Goal: Task Accomplishment & Management: Manage account settings

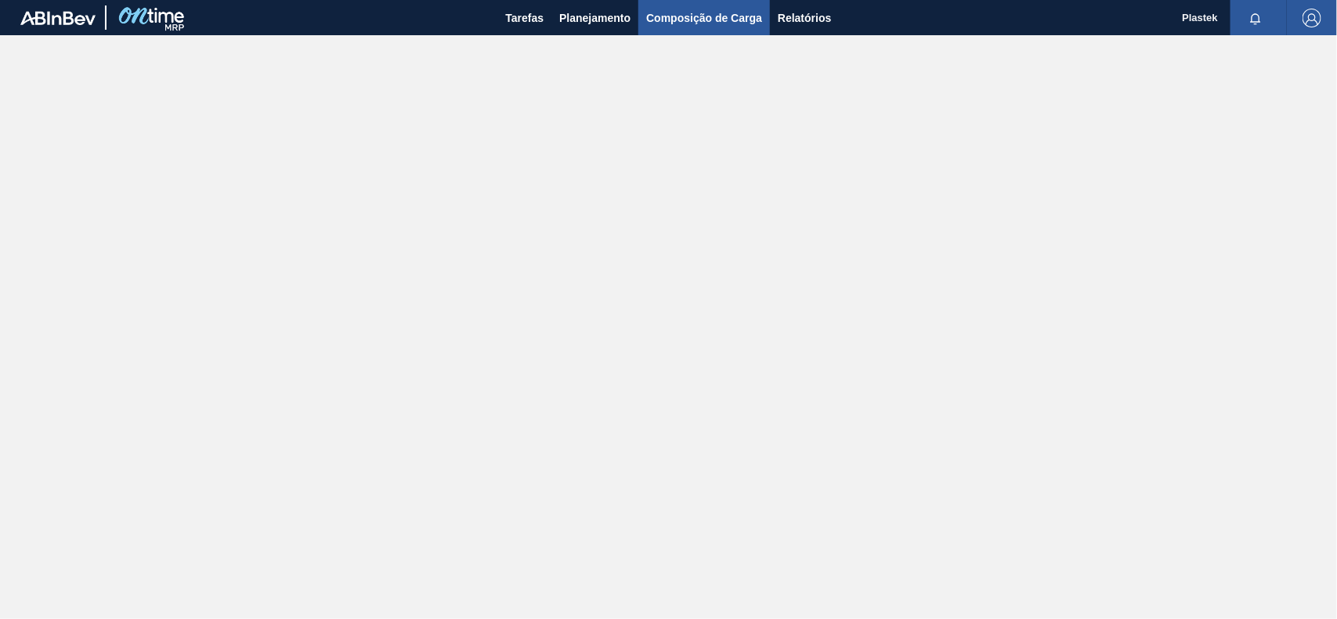
click at [716, 13] on span "Composição de Carga" at bounding box center [704, 18] width 116 height 19
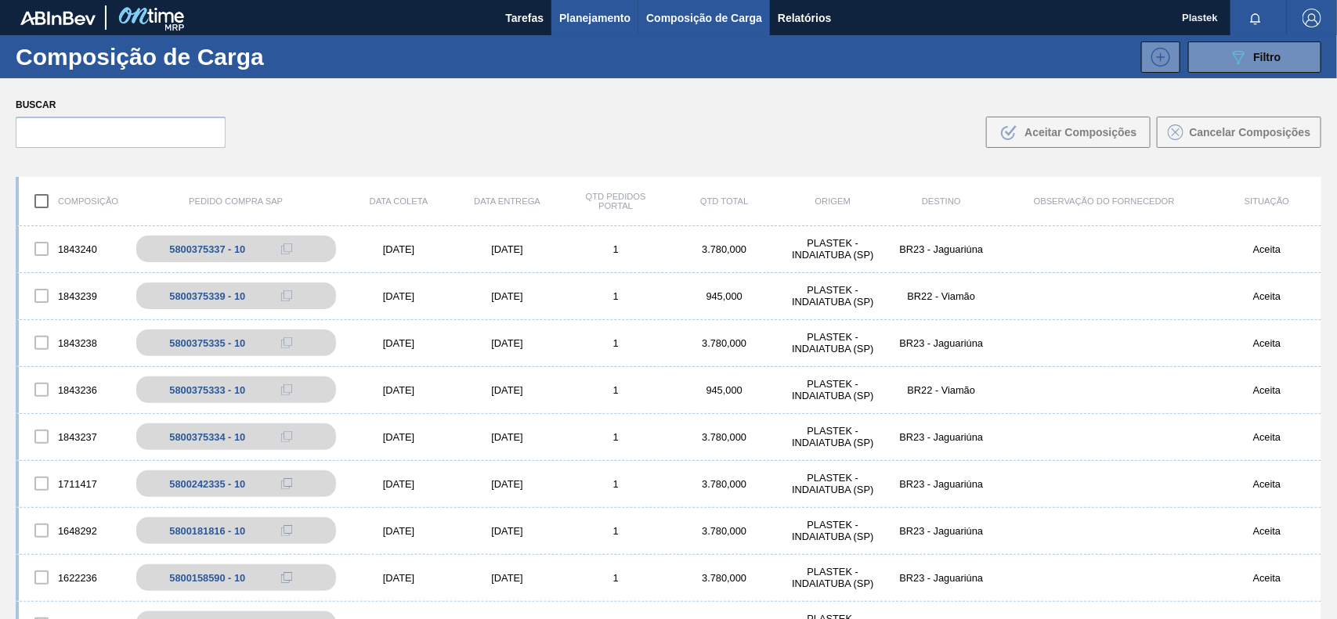
click at [594, 13] on span "Planejamento" at bounding box center [594, 18] width 71 height 19
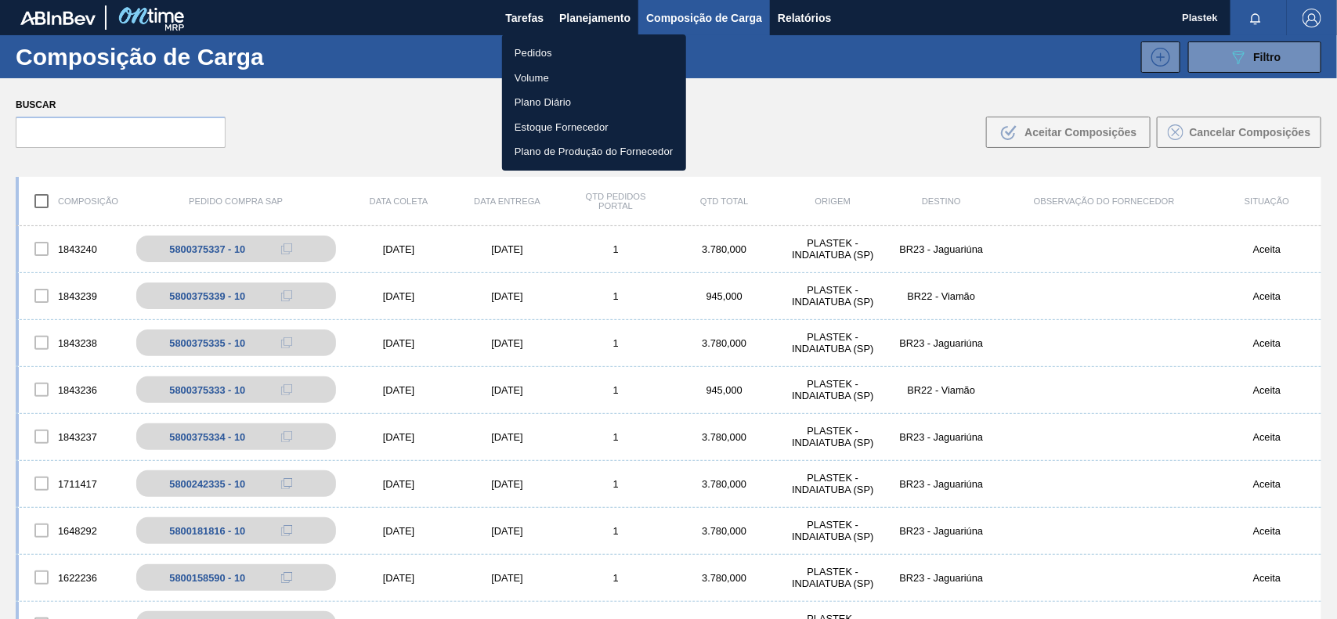
click at [558, 53] on li "Pedidos" at bounding box center [594, 53] width 184 height 25
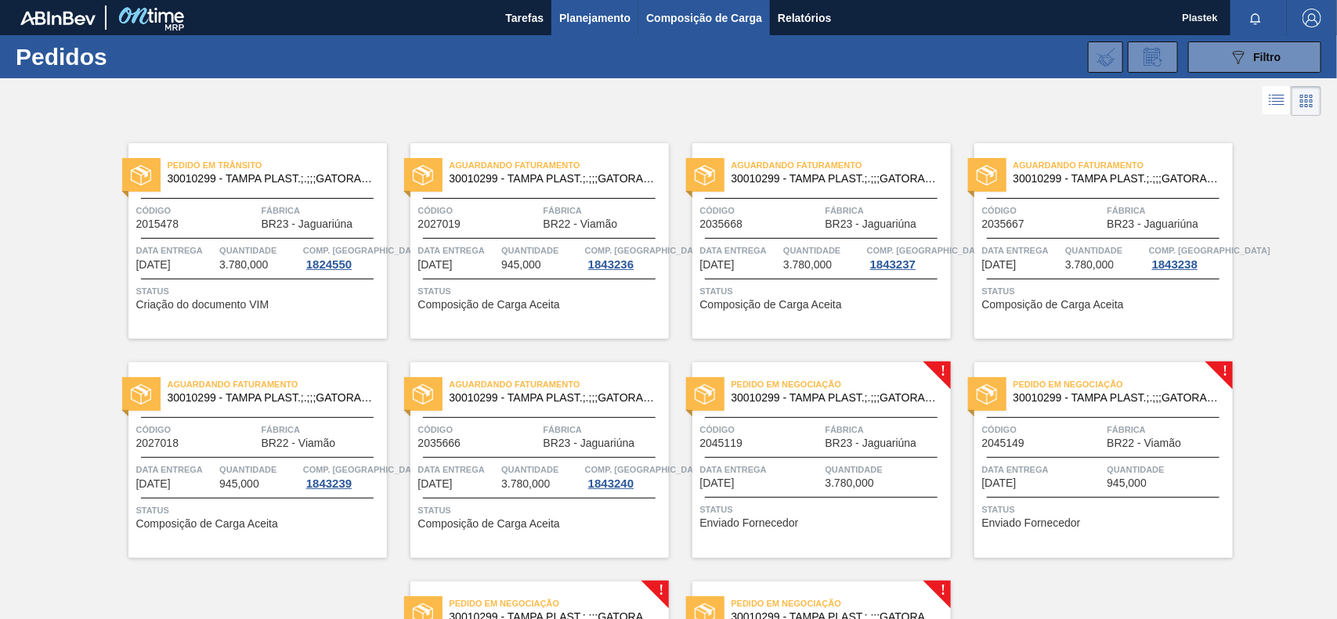
click at [695, 13] on span "Composição de Carga" at bounding box center [704, 18] width 116 height 19
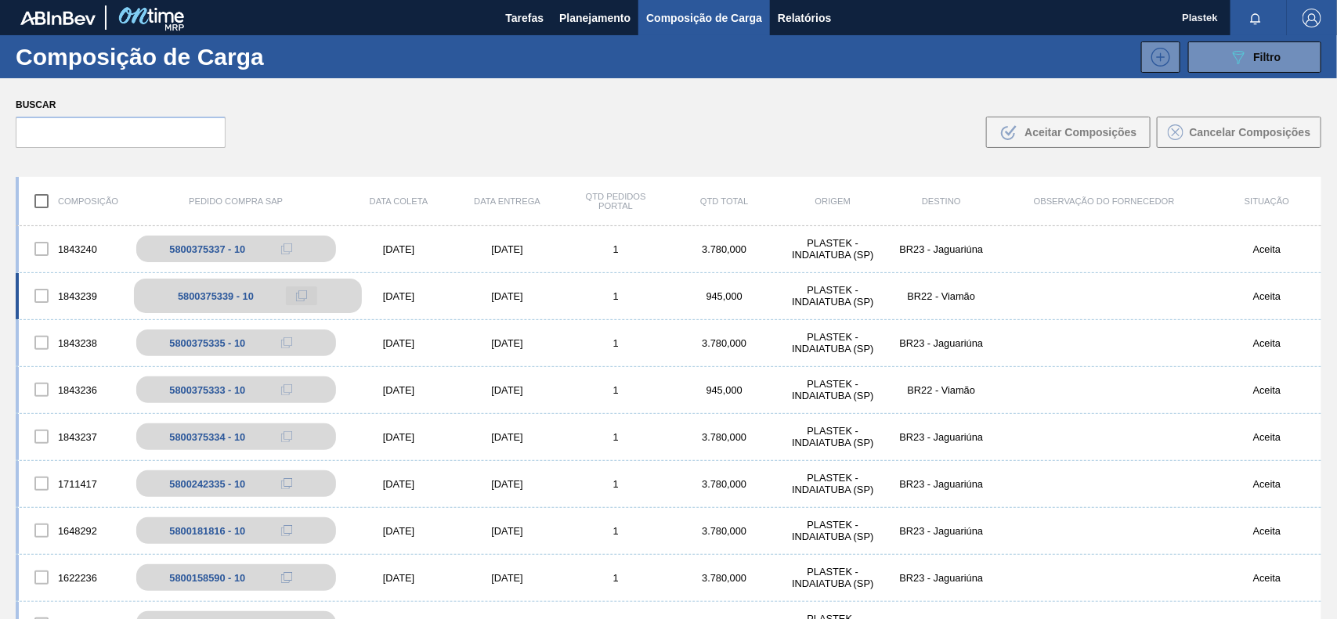
click at [280, 296] on div "5800375339 - 10" at bounding box center [248, 296] width 228 height 34
click at [215, 298] on div "5800375339 - 10" at bounding box center [216, 297] width 76 height 12
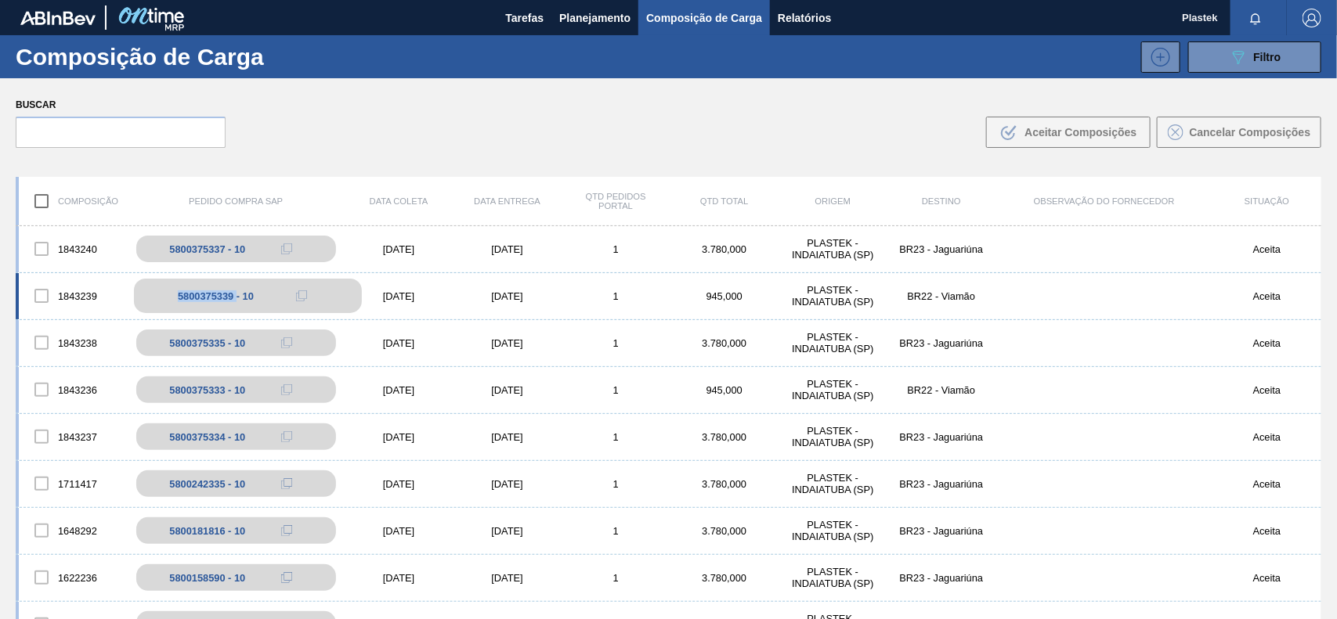
click at [216, 298] on div "5800375339 - 10" at bounding box center [216, 297] width 76 height 12
click at [580, 9] on span "Planejamento" at bounding box center [594, 18] width 71 height 19
click at [607, 4] on div "Pedidos Volume Plano Diário Estoque Fornecedor Plano de Produção do Fornecedor" at bounding box center [668, 309] width 1337 height 619
click at [604, 13] on div "Pedidos Volume Plano Diário Estoque Fornecedor Plano de Produção do Fornecedor" at bounding box center [668, 309] width 1337 height 619
click at [603, 13] on span "Planejamento" at bounding box center [594, 18] width 71 height 19
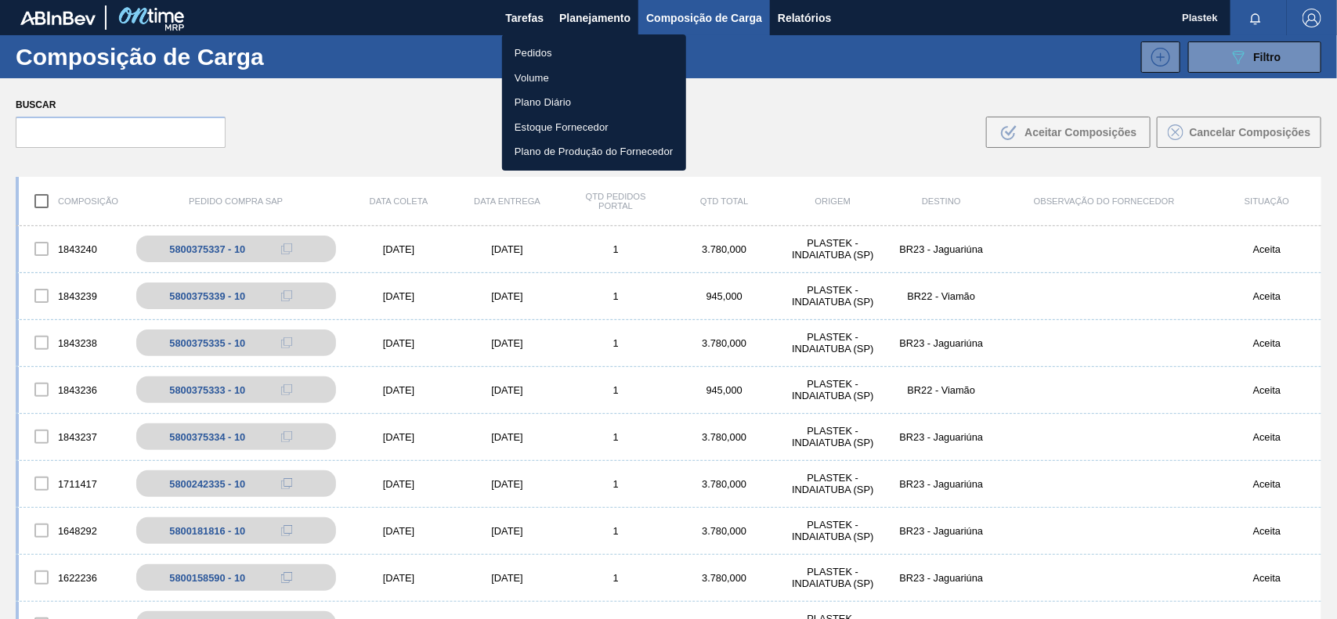
click at [538, 53] on li "Pedidos" at bounding box center [594, 53] width 184 height 25
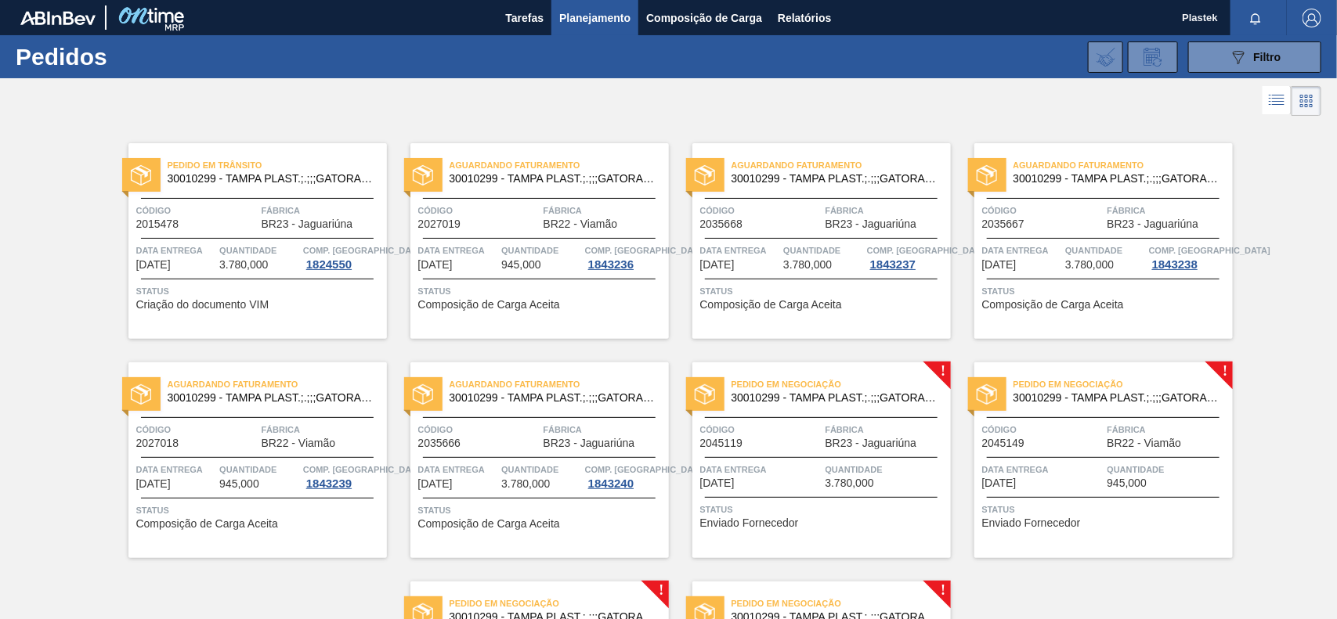
click at [273, 150] on div "Pedido em Trânsito 30010299 - TAMPA PLAST.;.;;;GATORADE PET500; Código 2015478 …" at bounding box center [257, 241] width 258 height 196
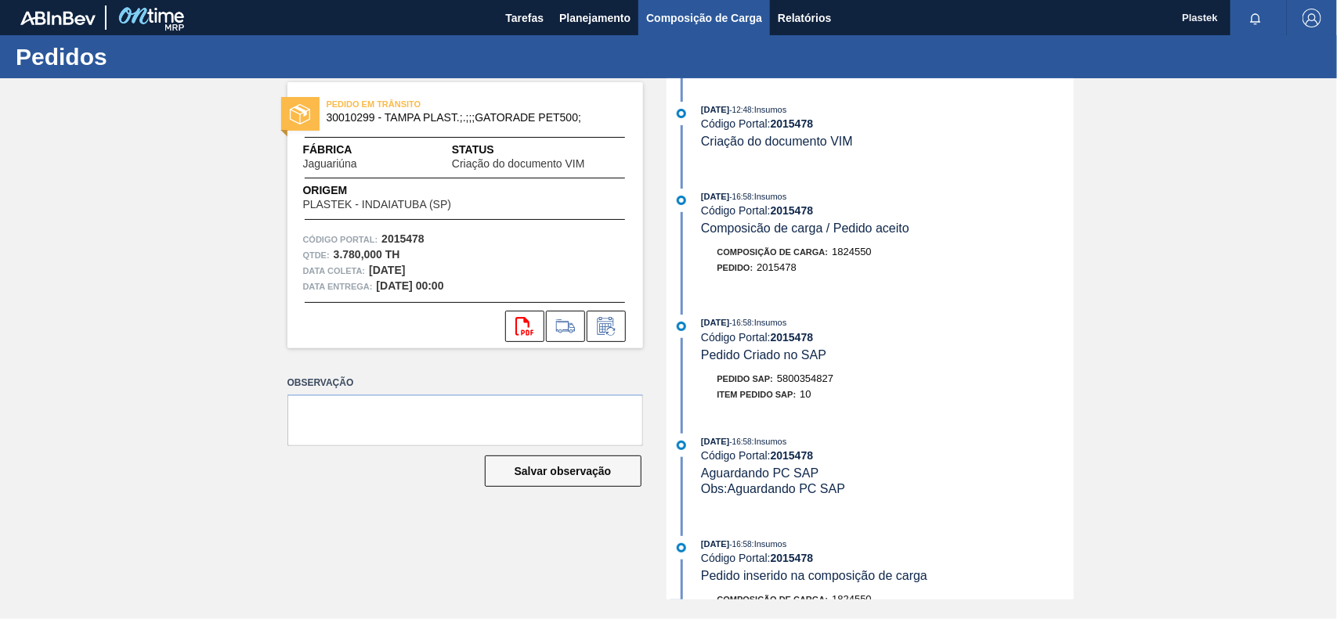
click at [706, 17] on span "Composição de Carga" at bounding box center [704, 18] width 116 height 19
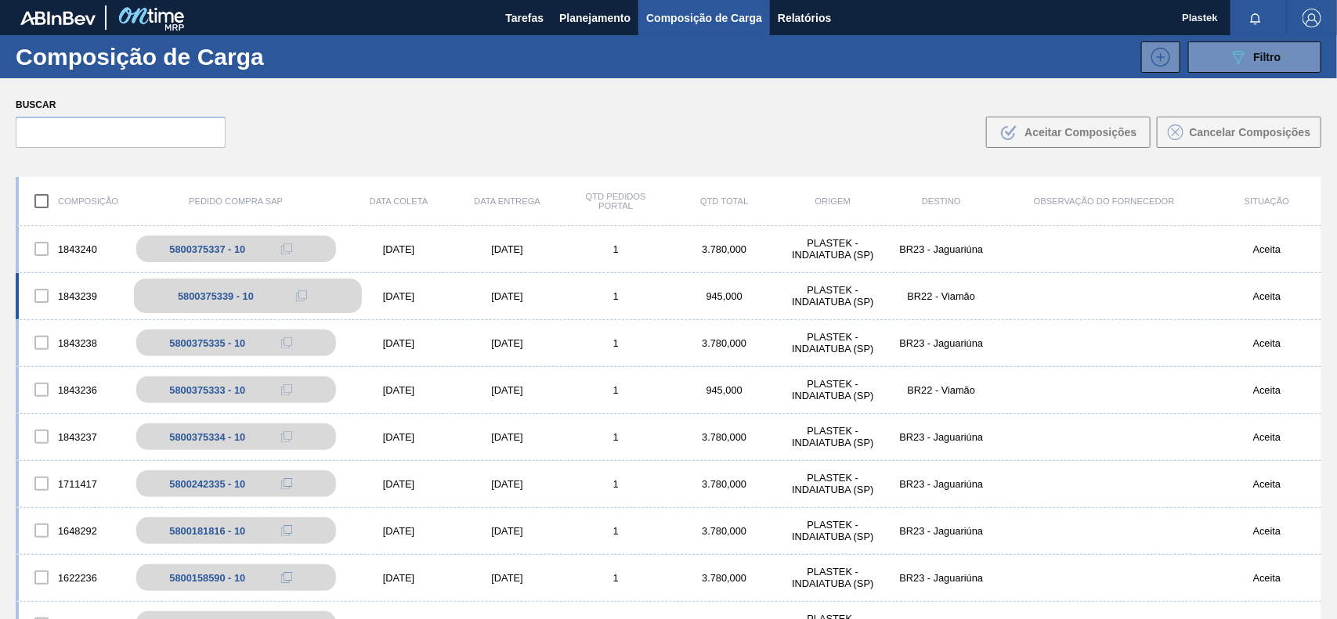
click at [215, 295] on div "5800375339 - 10" at bounding box center [216, 297] width 76 height 12
click at [75, 294] on div "1843239" at bounding box center [73, 296] width 109 height 33
click at [35, 298] on div at bounding box center [41, 296] width 33 height 33
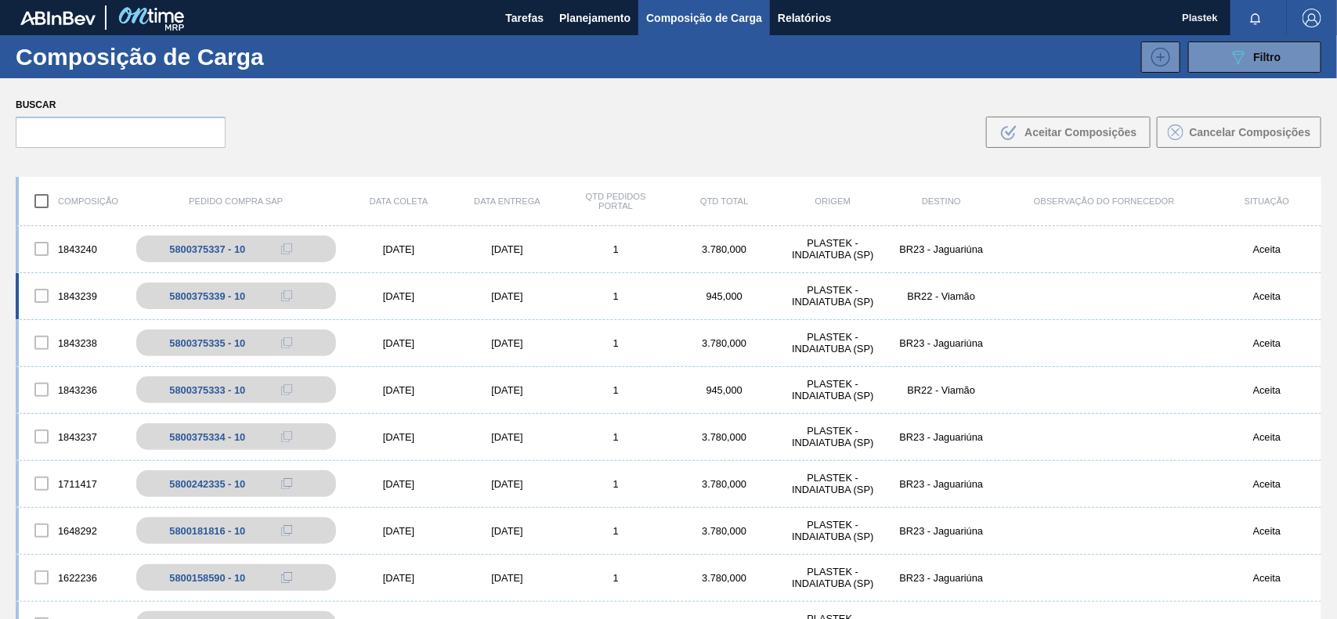
click at [43, 298] on div at bounding box center [41, 296] width 33 height 33
click at [81, 298] on div "1843239" at bounding box center [73, 296] width 109 height 33
click at [80, 298] on div "1843239" at bounding box center [73, 296] width 109 height 33
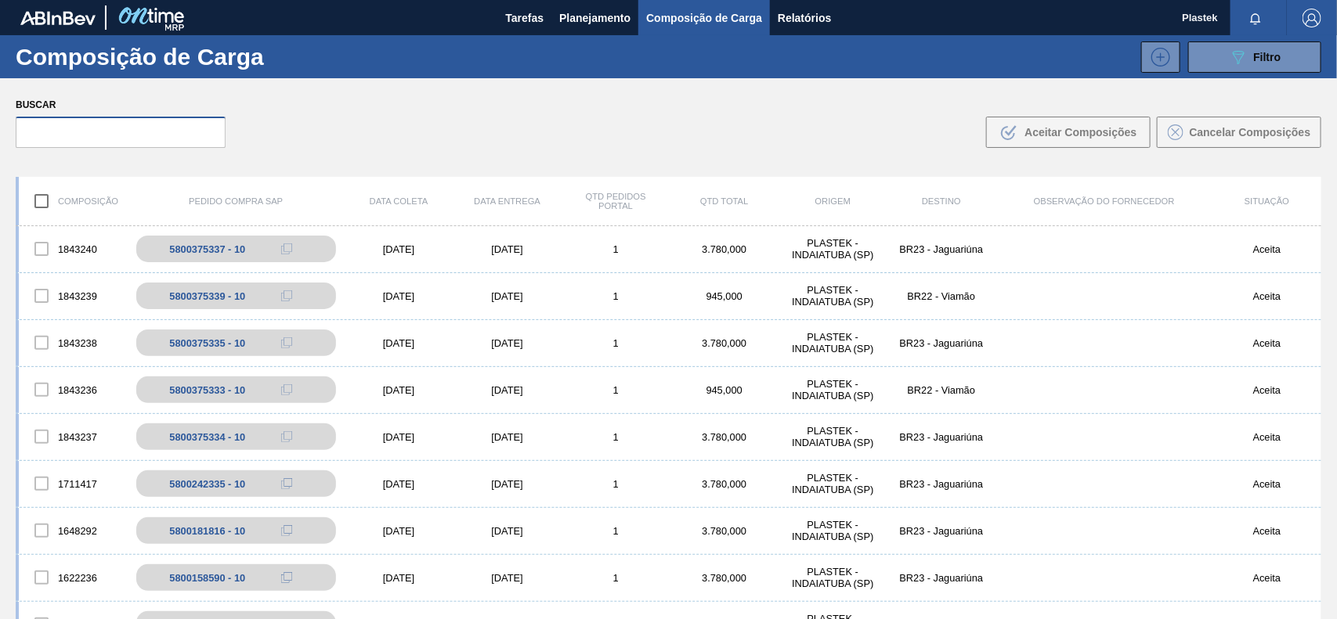
click at [118, 133] on input "text" at bounding box center [121, 132] width 210 height 31
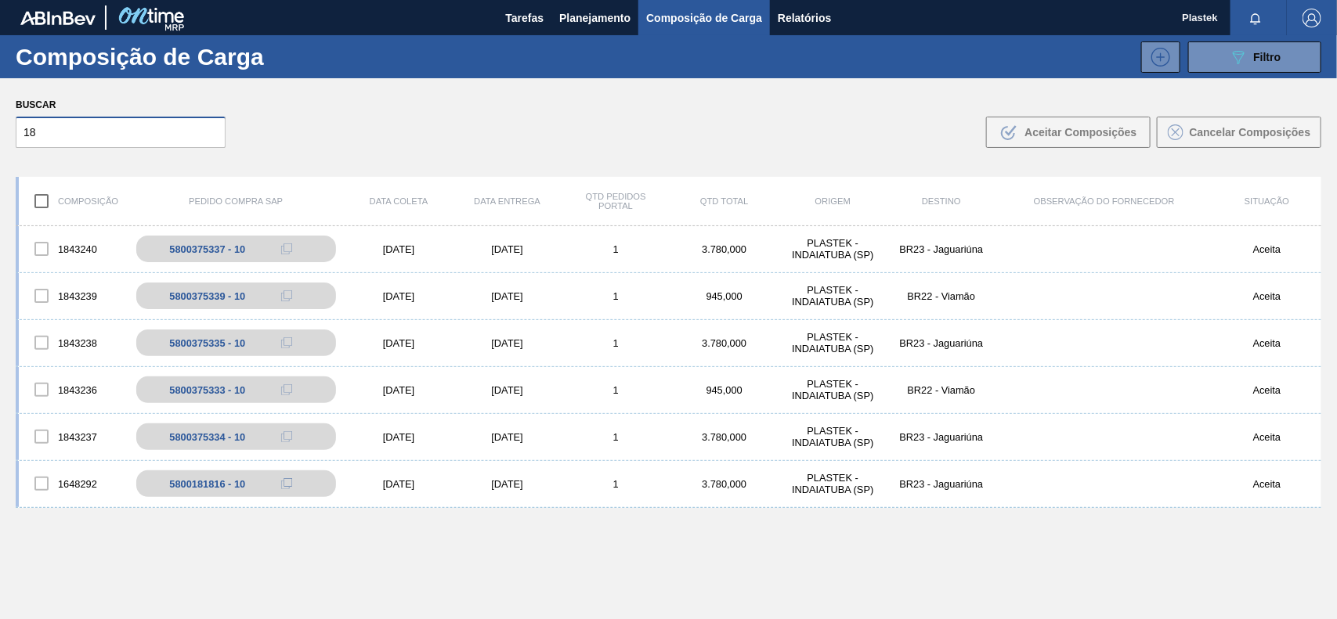
type input "1"
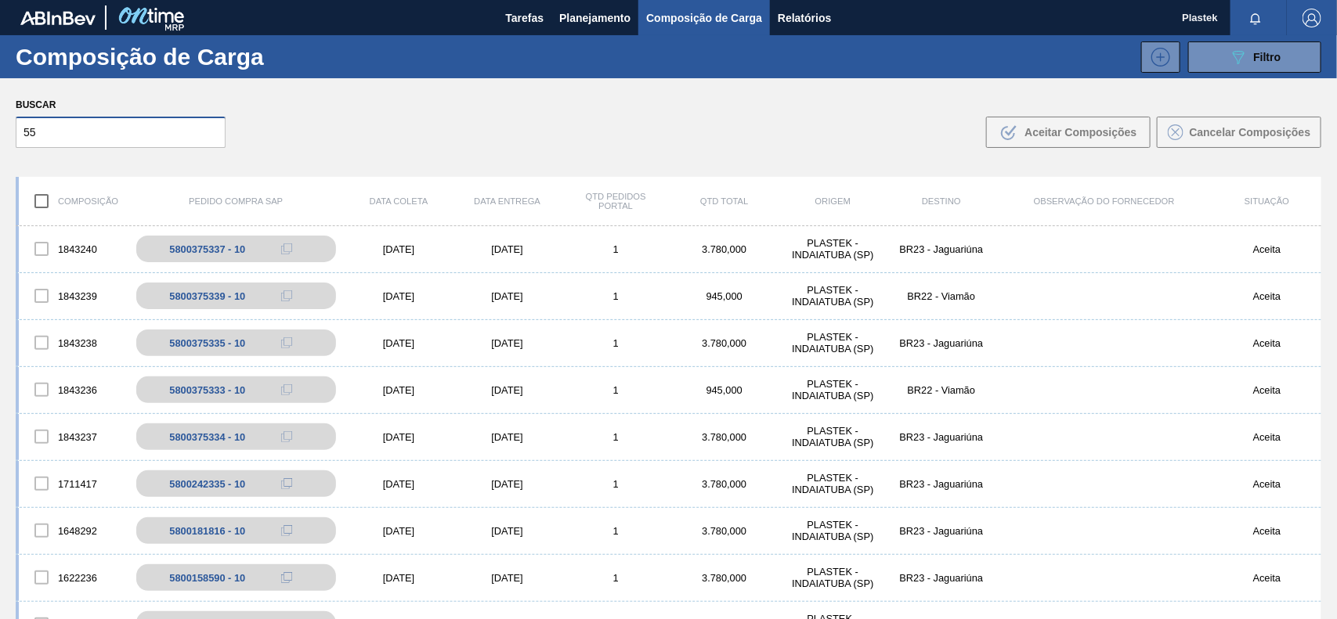
type input "5"
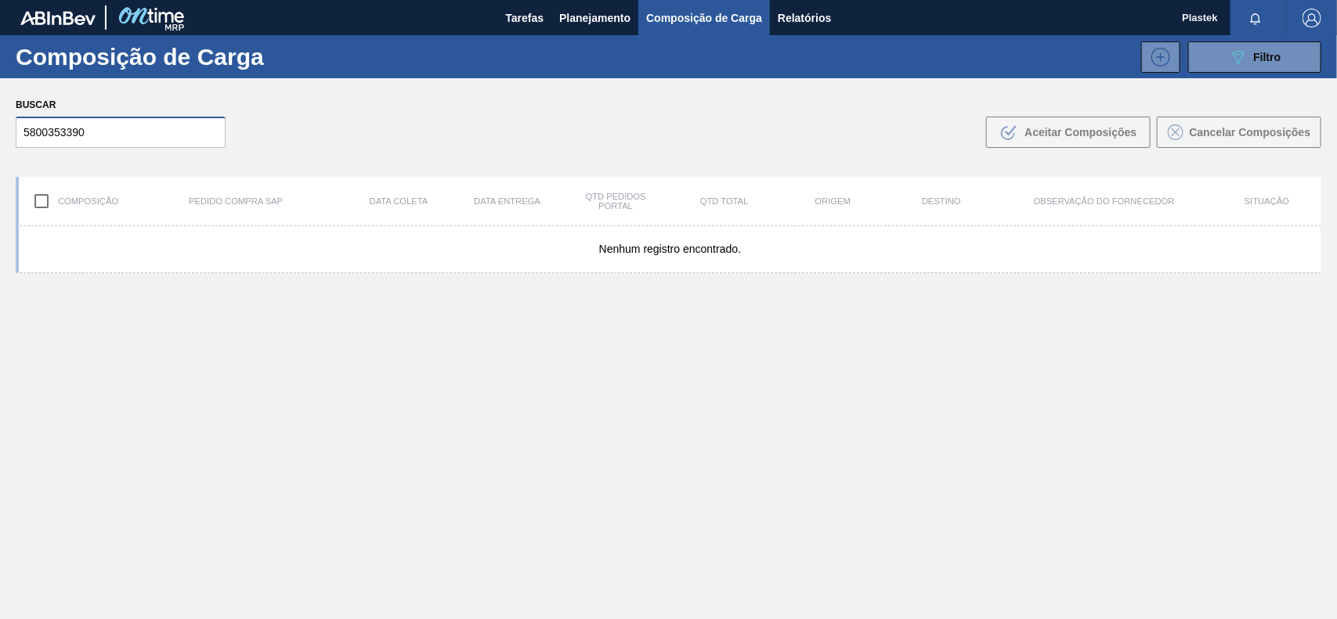
type input "5800353390"
drag, startPoint x: 729, startPoint y: 312, endPoint x: 730, endPoint y: 322, distance: 10.2
click at [730, 322] on div "Nenhum registro encontrado." at bounding box center [668, 459] width 1305 height 467
drag, startPoint x: 106, startPoint y: 133, endPoint x: 0, endPoint y: 121, distance: 106.4
click at [0, 121] on div "Buscar 5800353390 .b{fill:var(--color-action-default)} Aceitar Composições Canc…" at bounding box center [668, 120] width 1337 height 85
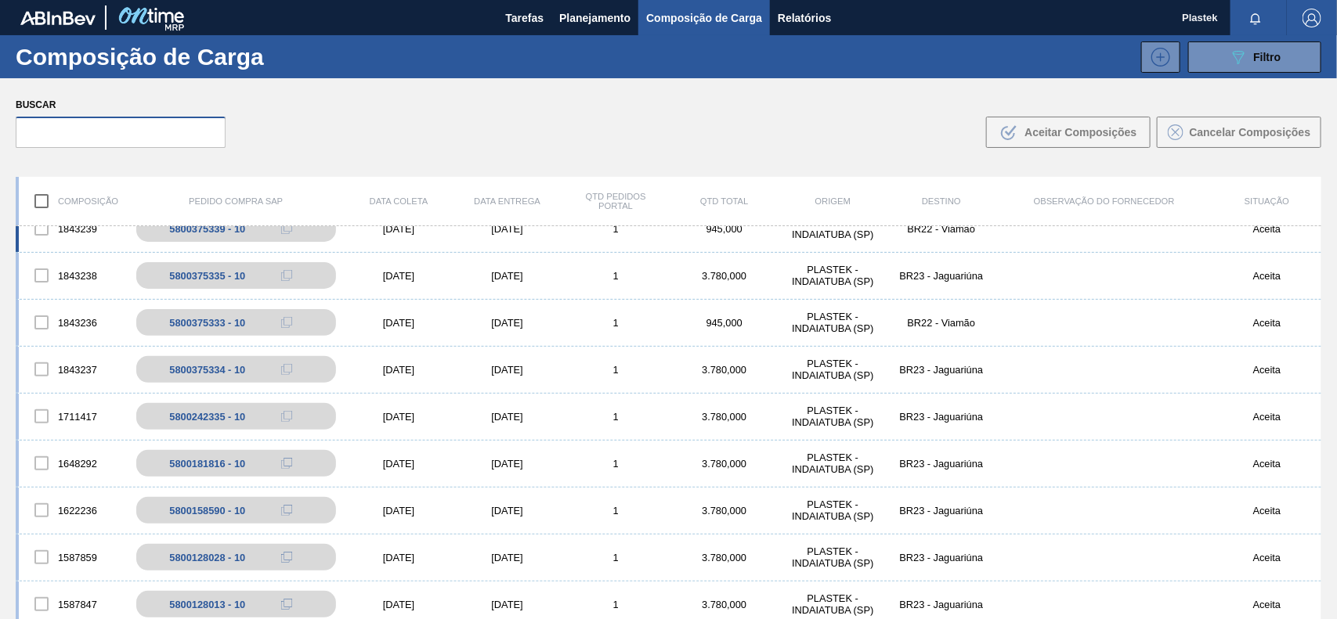
scroll to position [96, 0]
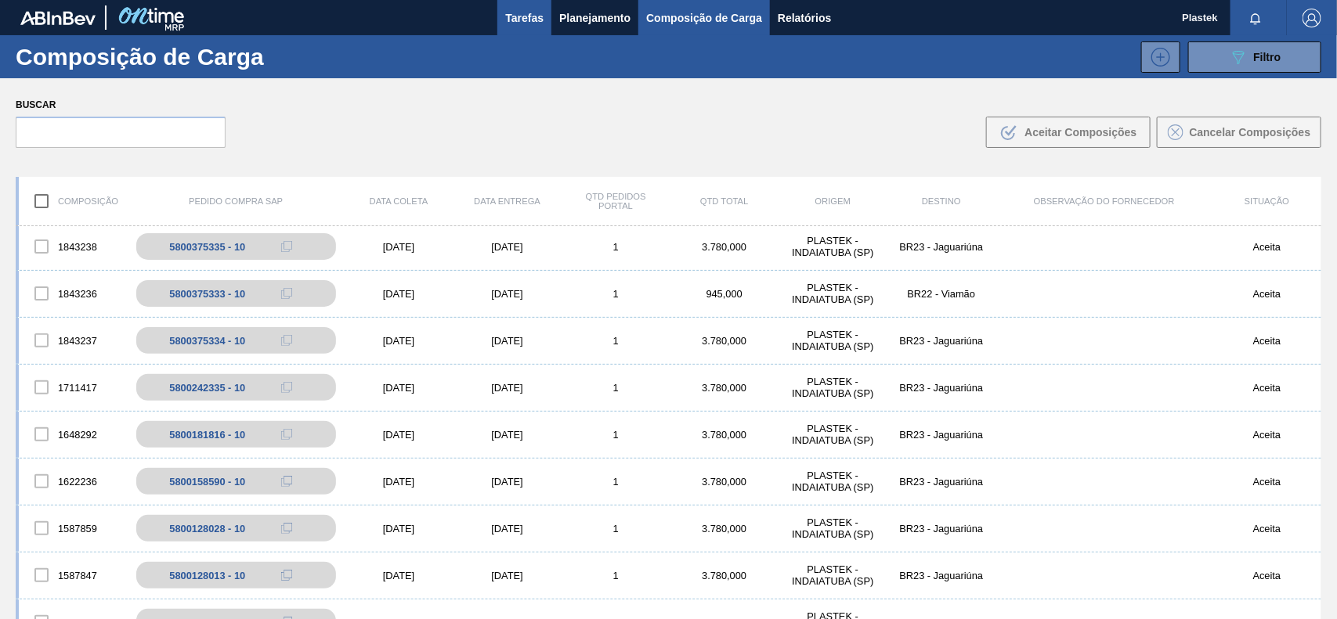
click at [529, 14] on span "Tarefas" at bounding box center [524, 18] width 38 height 19
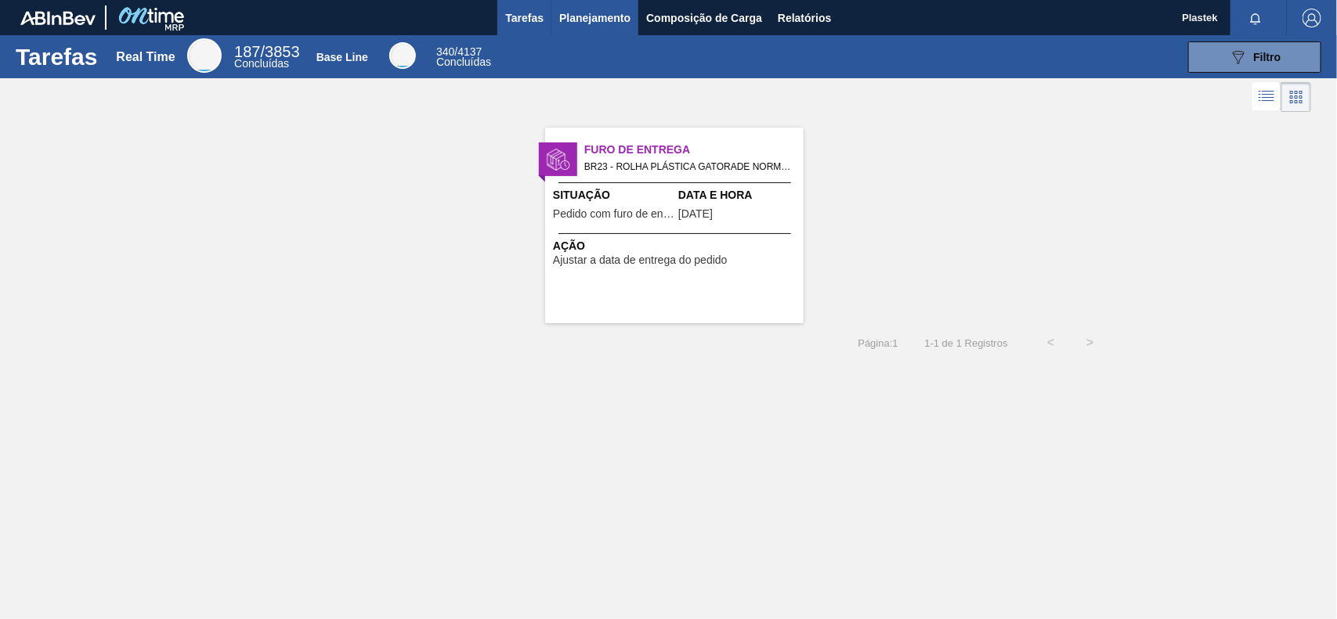
click at [588, 9] on span "Planejamento" at bounding box center [594, 18] width 71 height 19
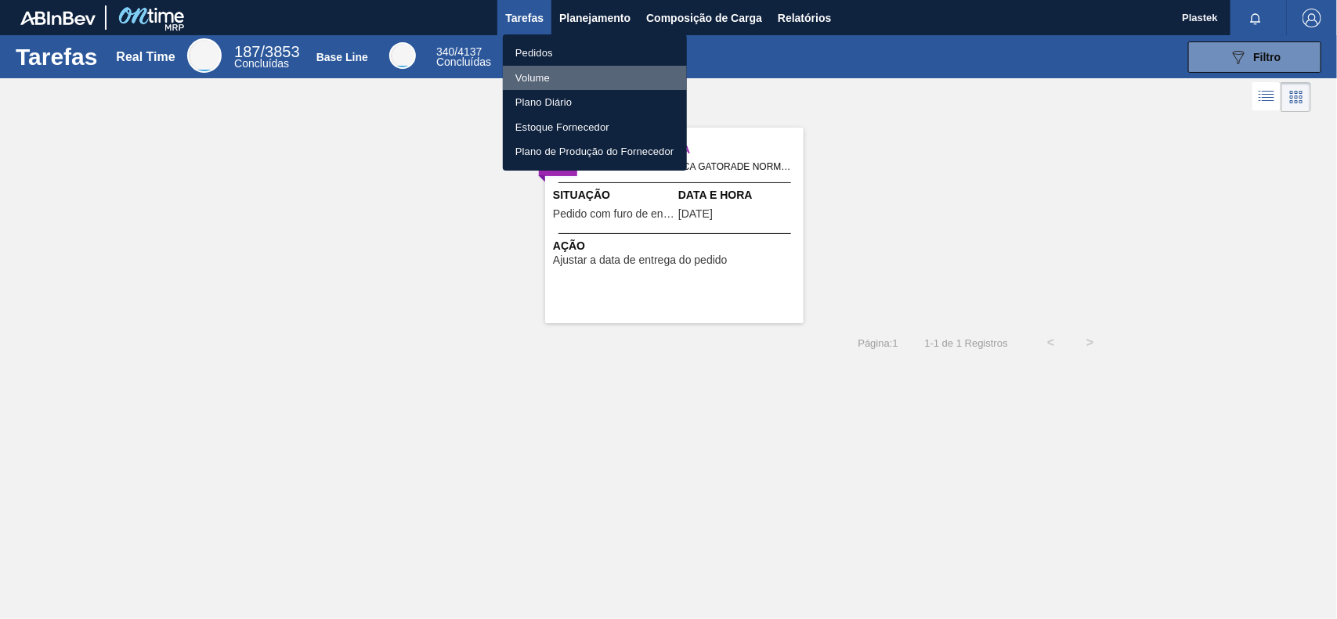
click at [546, 73] on li "Volume" at bounding box center [595, 78] width 184 height 25
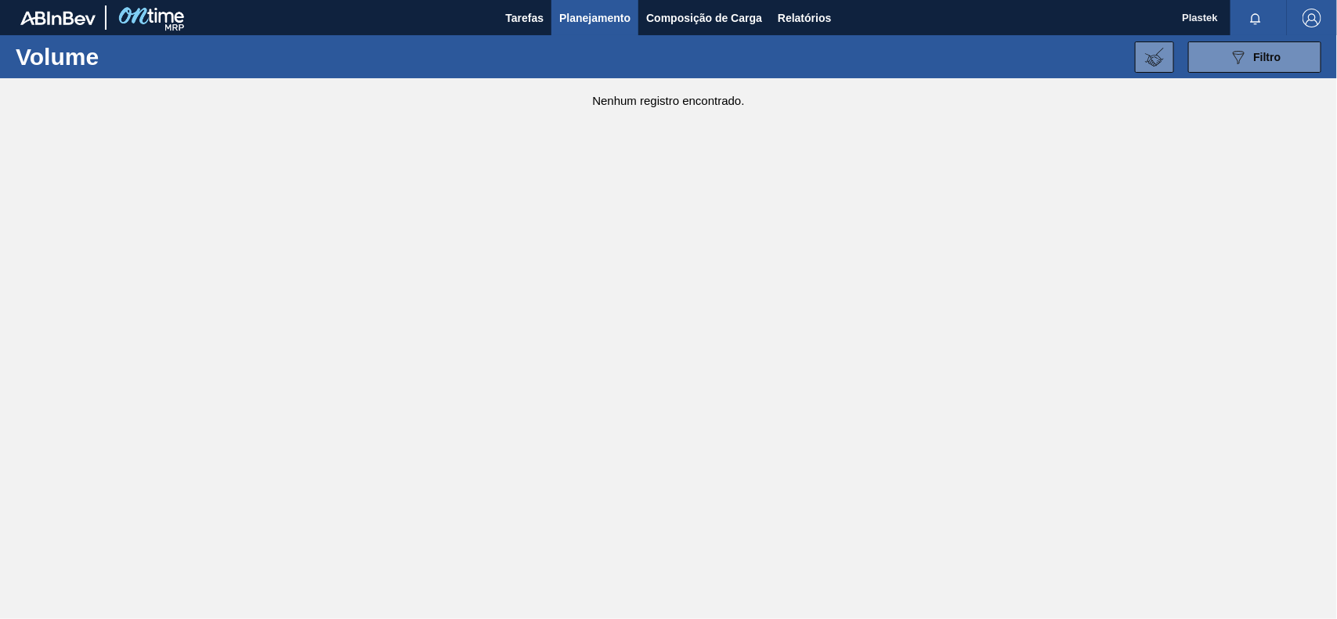
click at [578, 20] on span "Planejamento" at bounding box center [594, 18] width 71 height 19
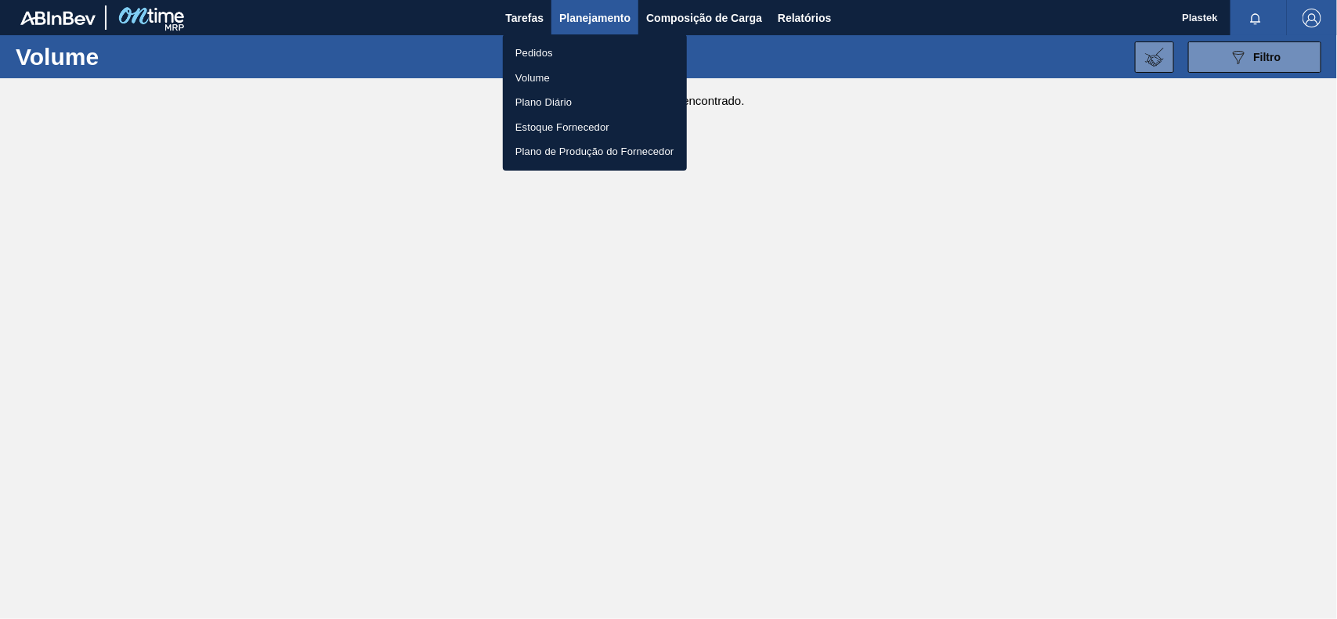
click at [553, 48] on li "Pedidos" at bounding box center [595, 53] width 184 height 25
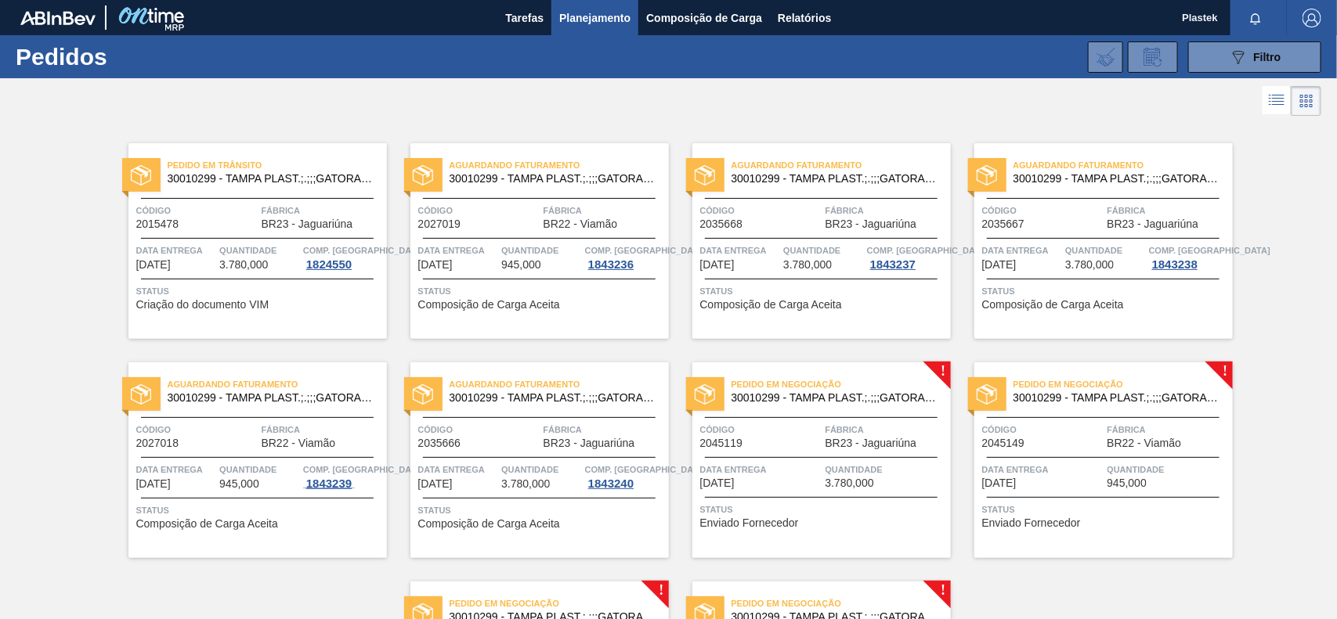
click at [330, 483] on div "1843239" at bounding box center [329, 484] width 52 height 13
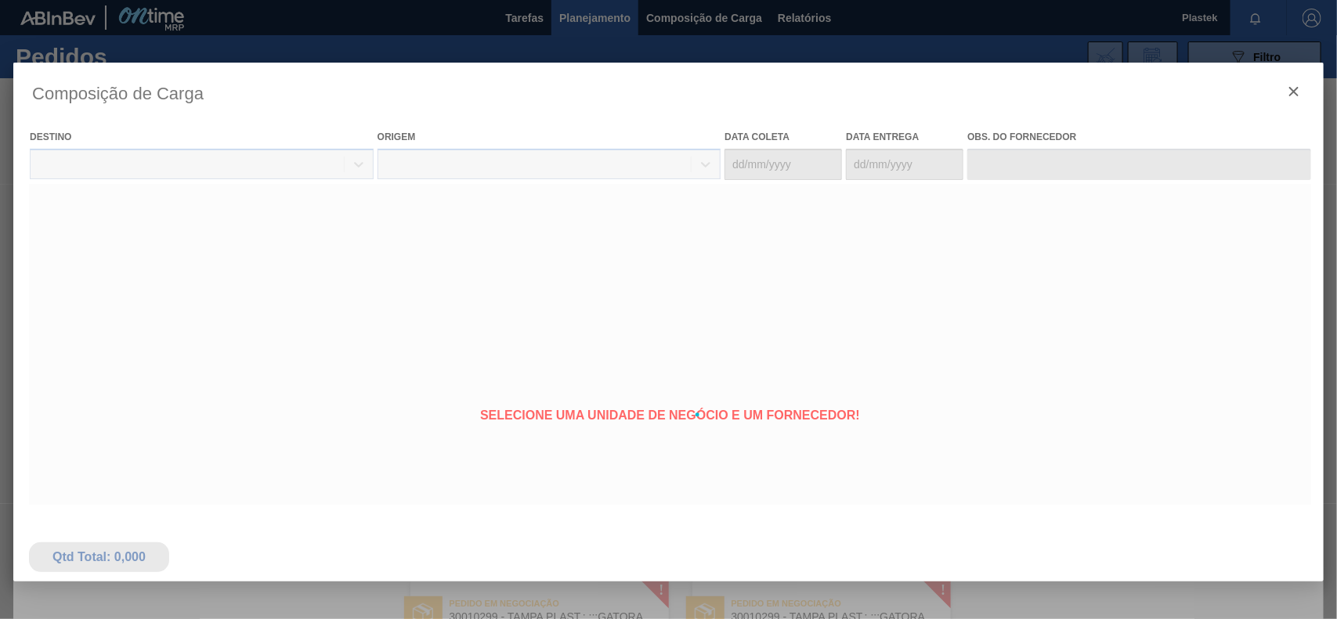
click at [314, 480] on div at bounding box center [668, 415] width 1310 height 705
type coleta "27/10/2025"
type Entrega "29/10/2025"
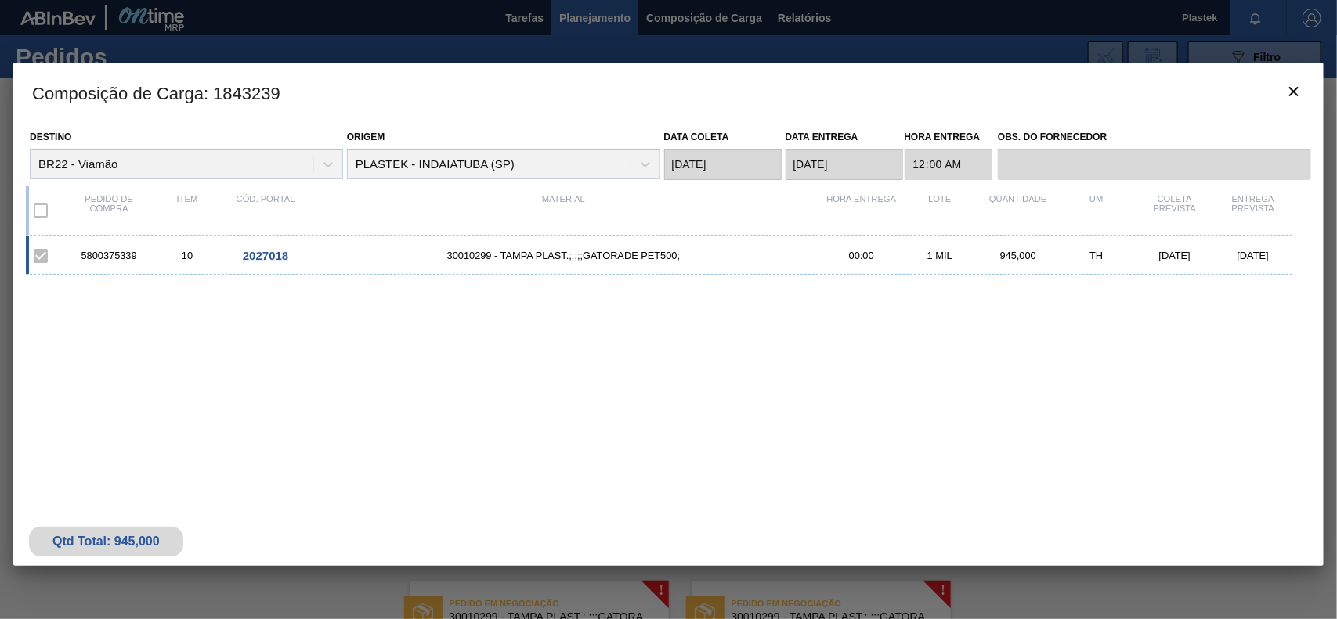
click at [272, 254] on span "2027018" at bounding box center [265, 255] width 45 height 13
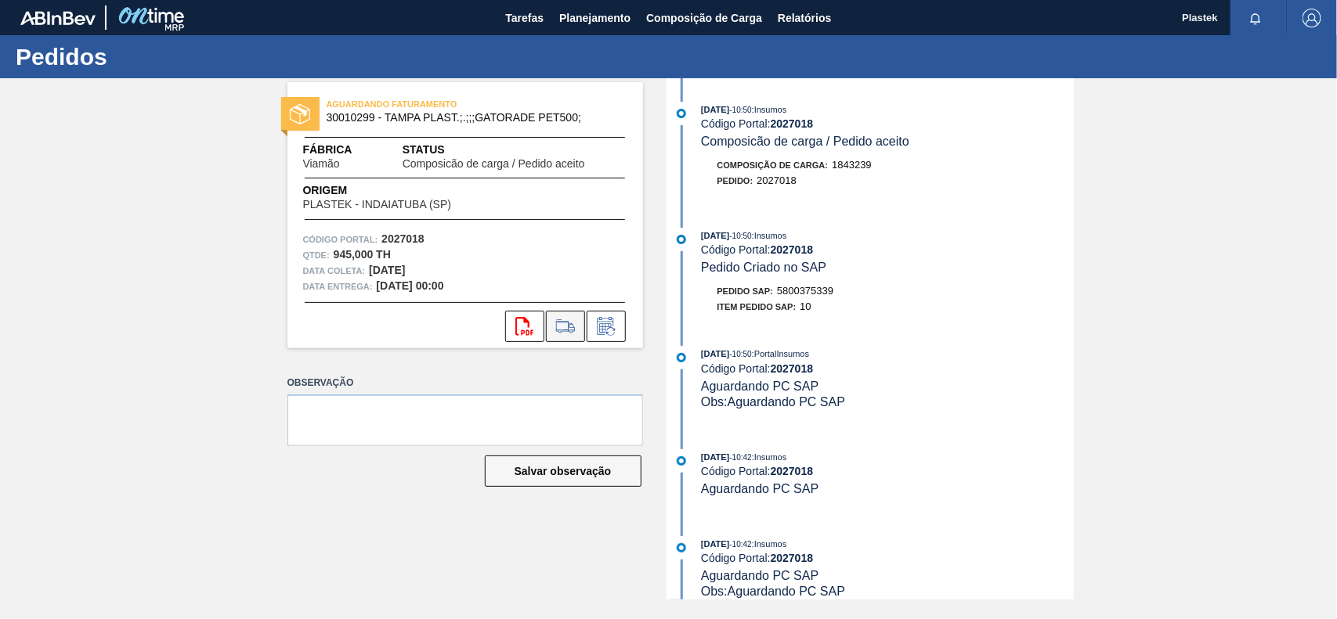
click at [558, 334] on icon at bounding box center [565, 326] width 25 height 19
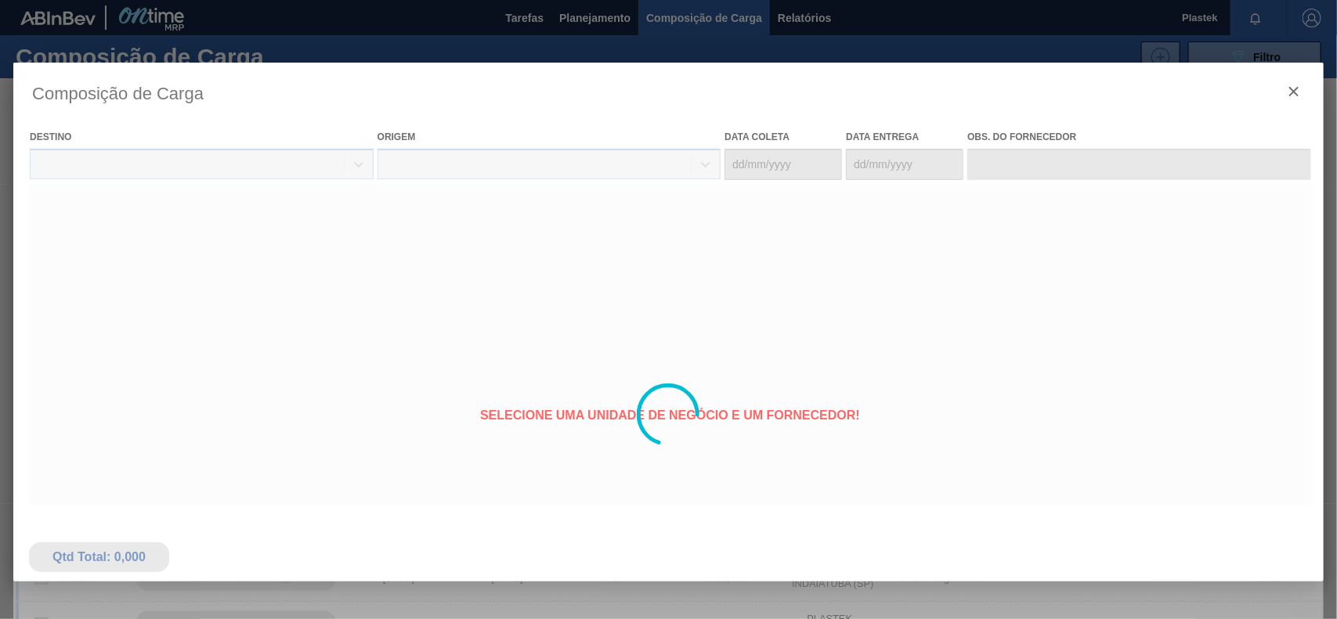
type coleta "27/10/2025"
type Entrega "29/10/2025"
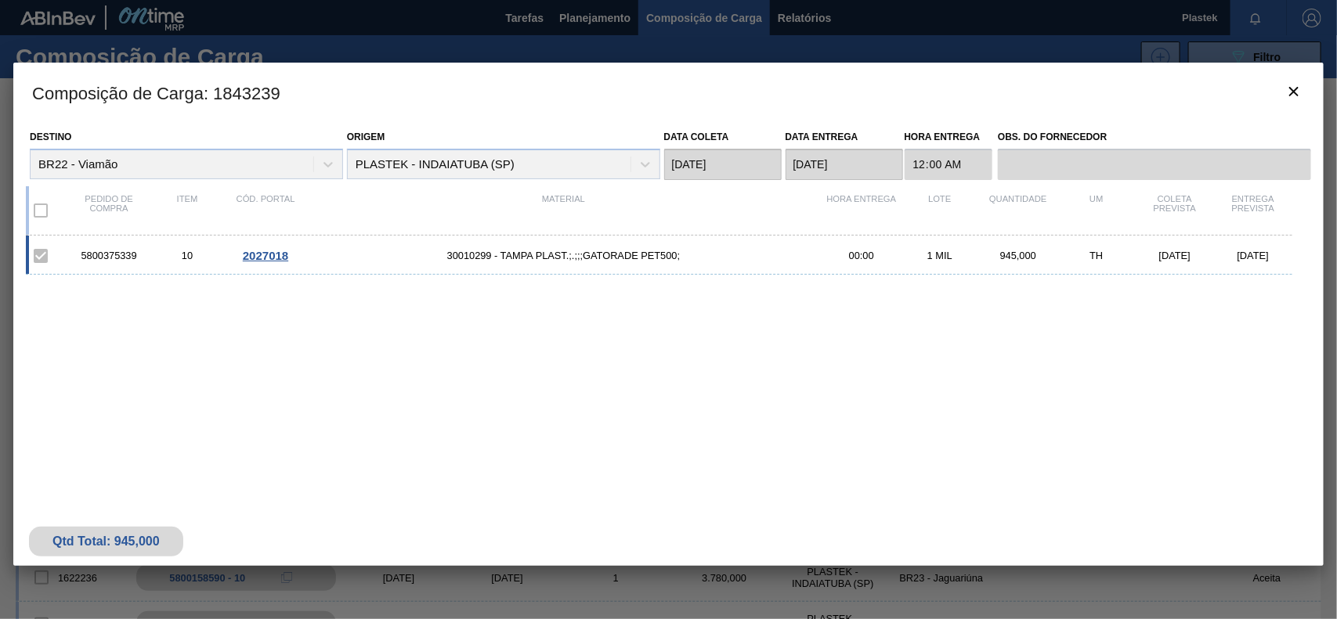
click at [259, 245] on div "5800375339 10 2027018 30010299 - TAMPA PLAST.;.;;;GATORADE PET500; 00:00 1 MIL …" at bounding box center [659, 255] width 1266 height 39
click at [269, 260] on span "2027018" at bounding box center [265, 255] width 45 height 13
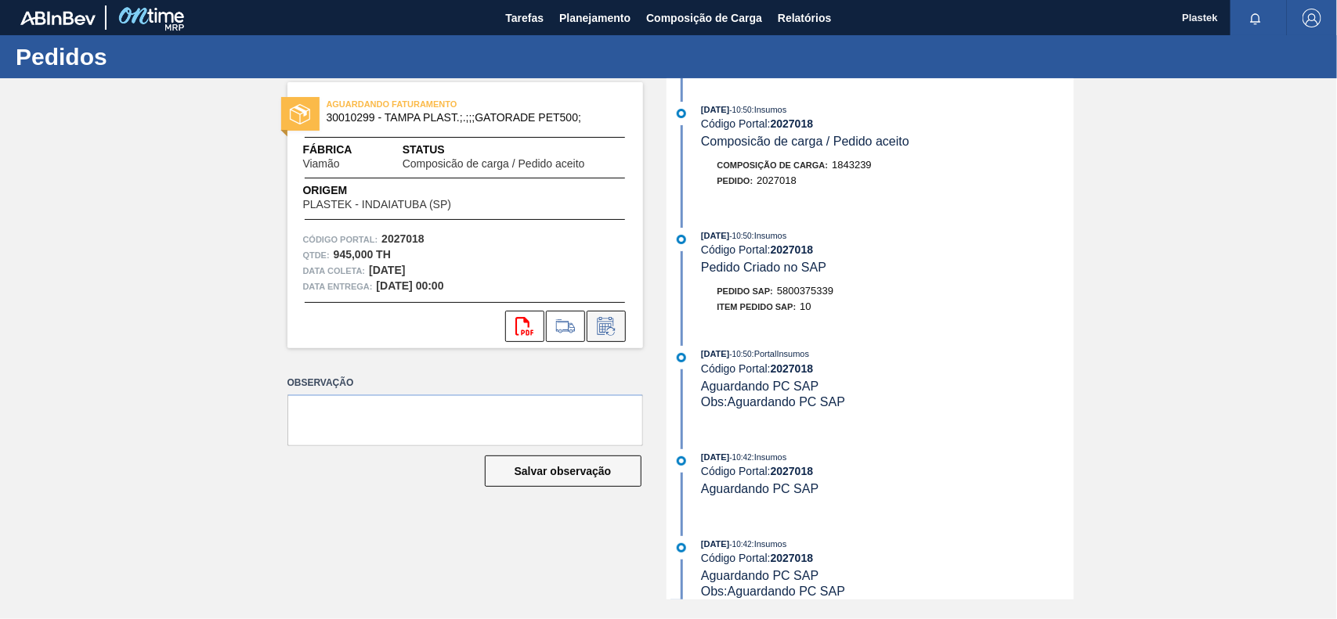
click at [608, 323] on icon at bounding box center [606, 326] width 25 height 19
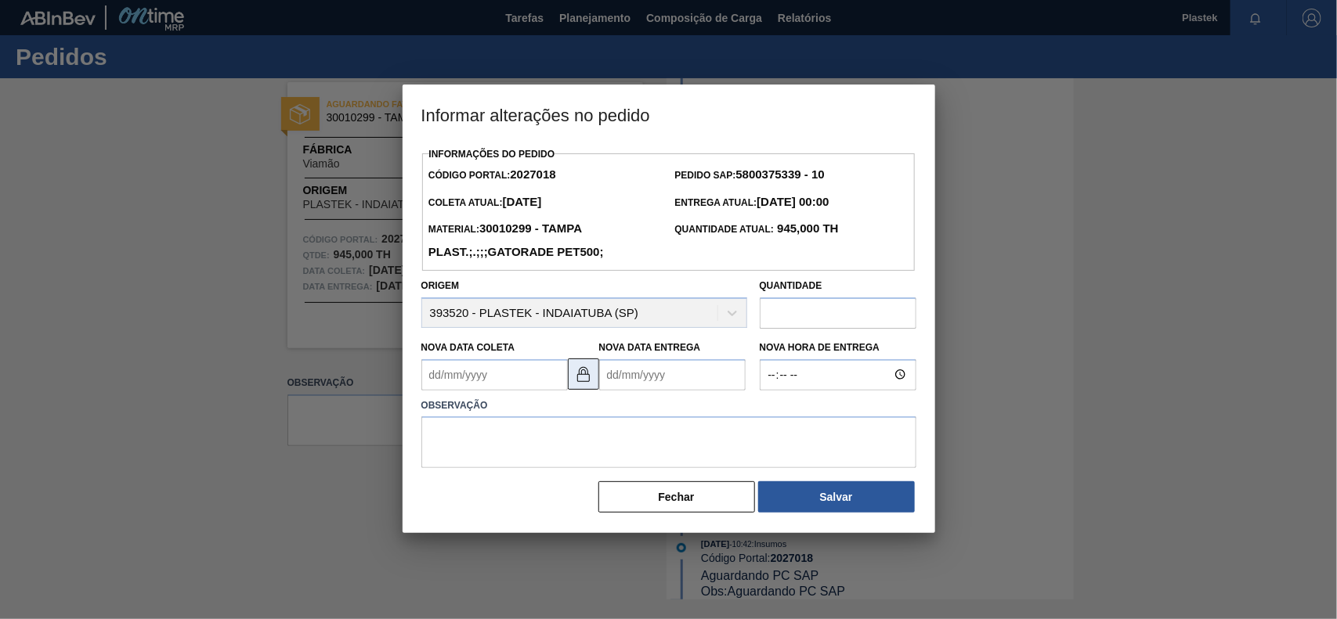
click at [577, 378] on img at bounding box center [583, 374] width 19 height 19
click at [544, 380] on Coleta2027018 "Nova Data Coleta" at bounding box center [494, 374] width 146 height 31
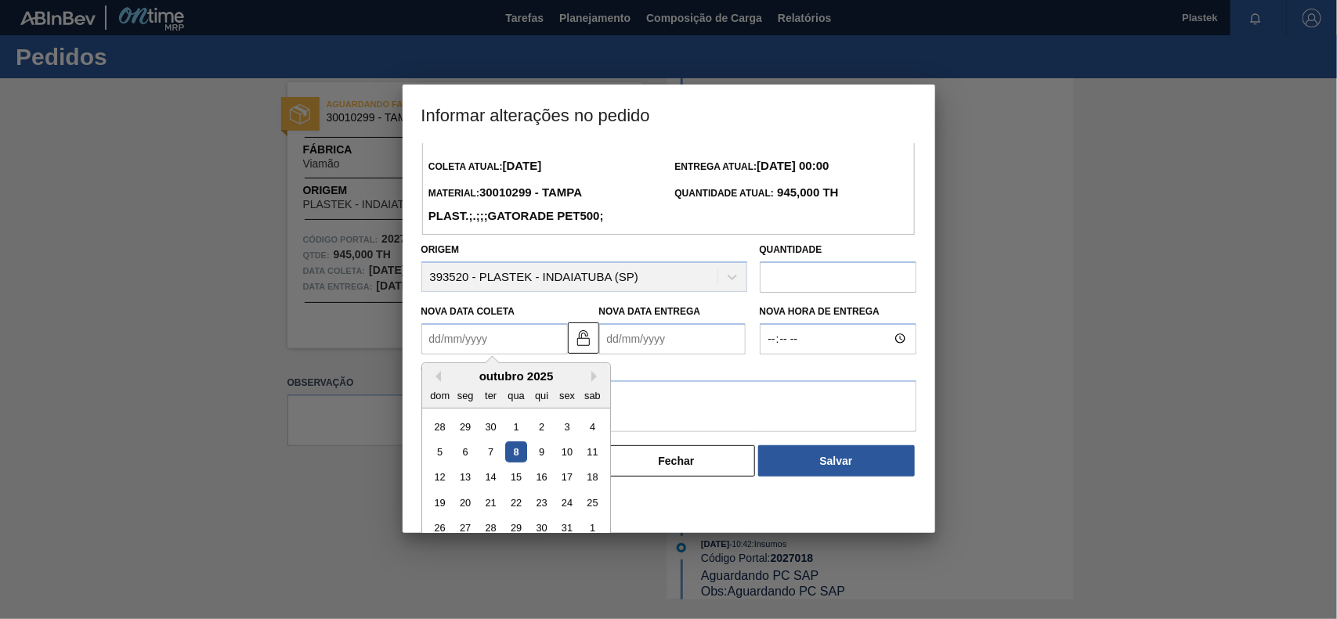
scroll to position [52, 0]
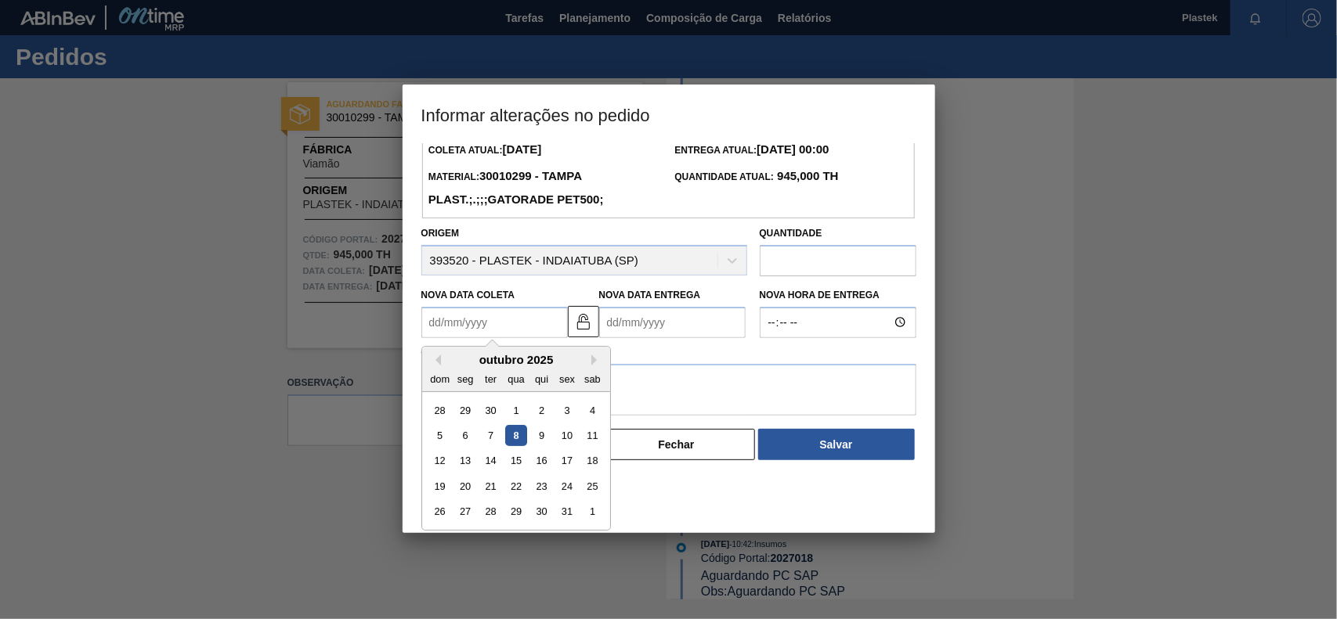
click at [564, 487] on div "24" at bounding box center [566, 486] width 21 height 21
type Coleta2027018 "24/10/2025"
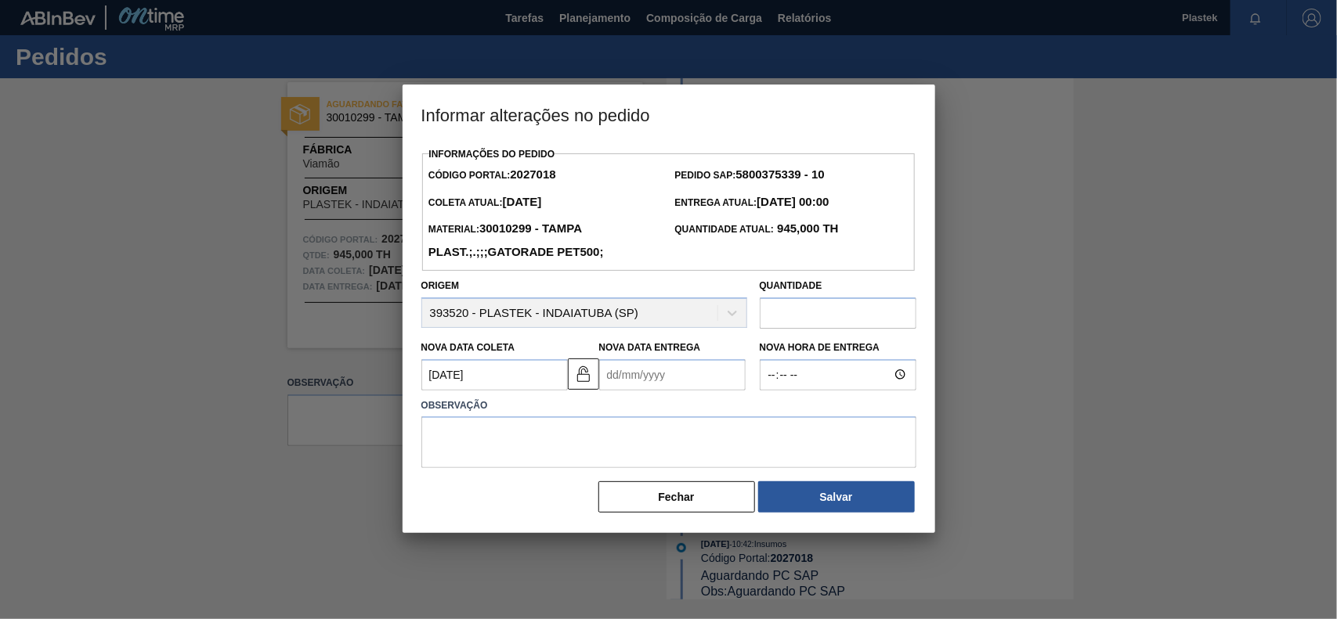
scroll to position [0, 0]
click at [695, 380] on Entrega2027018 "Nova Data Entrega" at bounding box center [672, 374] width 146 height 31
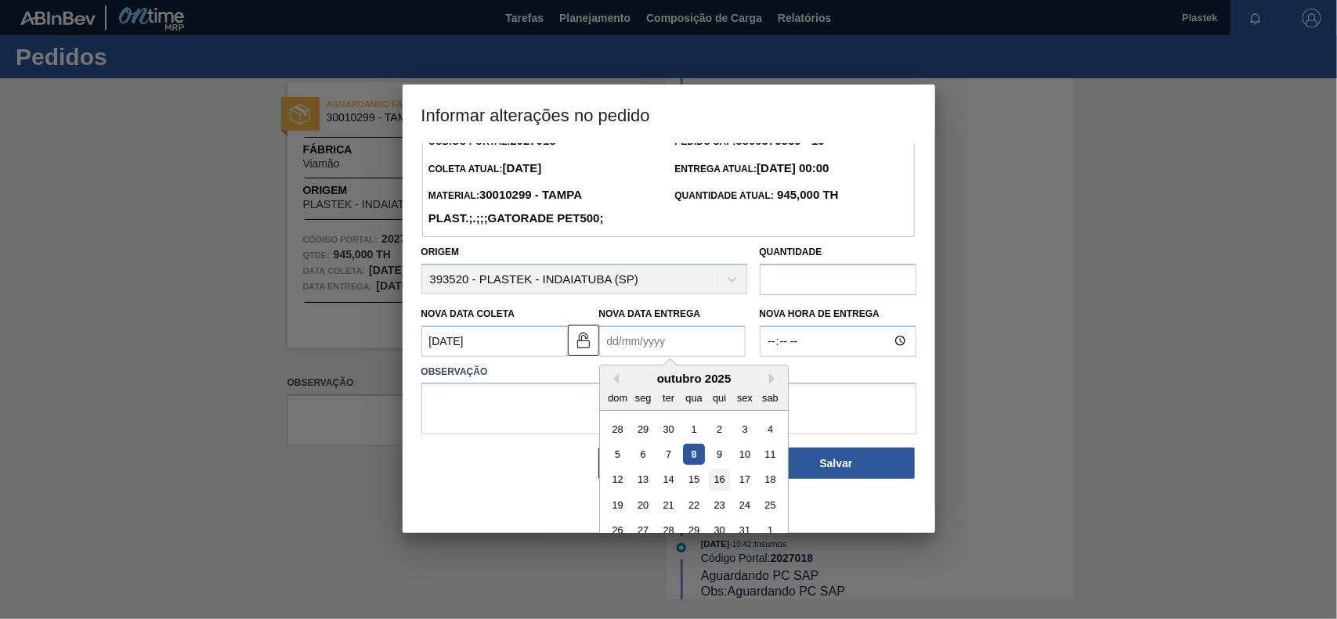
scroll to position [52, 0]
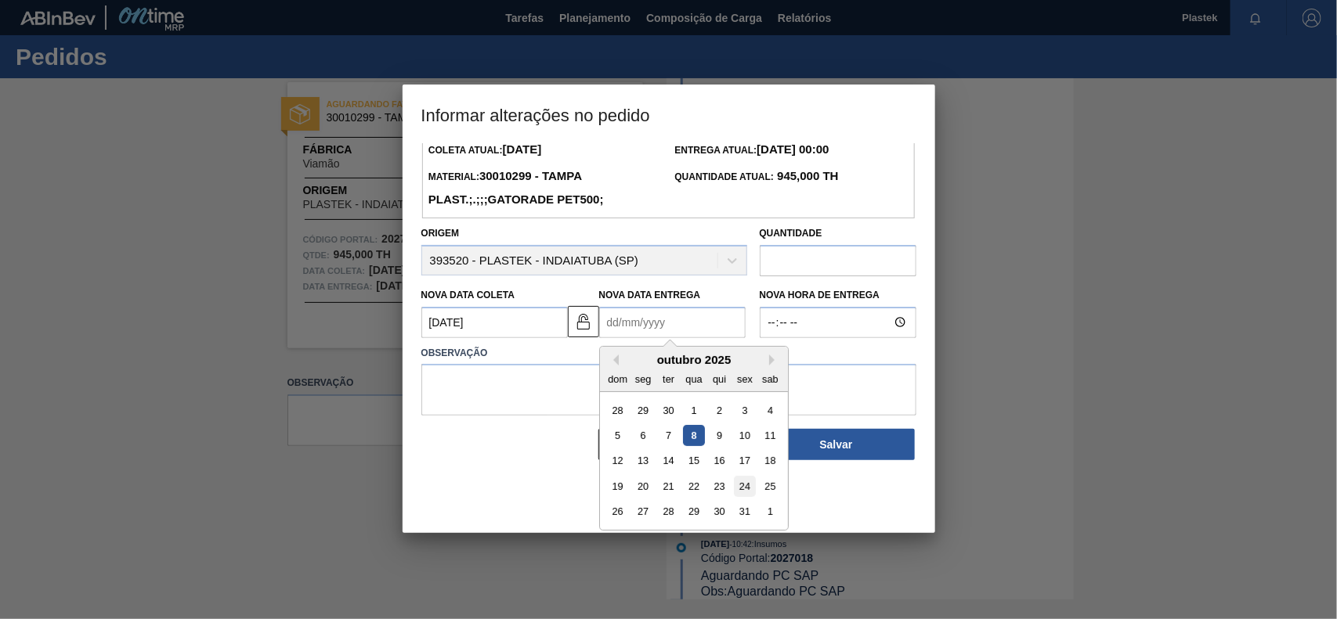
click at [738, 487] on div "24" at bounding box center [744, 486] width 21 height 21
type Entrega2027018 "24/10/2025"
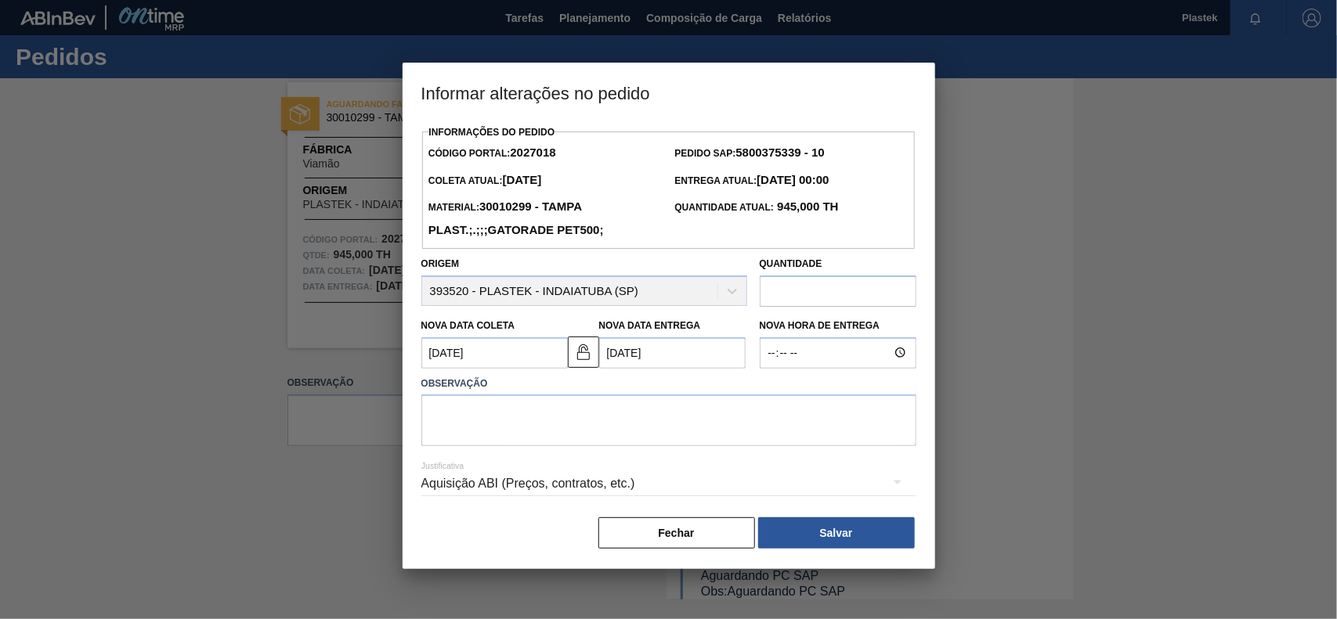
scroll to position [0, 0]
click at [758, 428] on textarea at bounding box center [668, 421] width 495 height 52
type textarea "A"
type textarea "S"
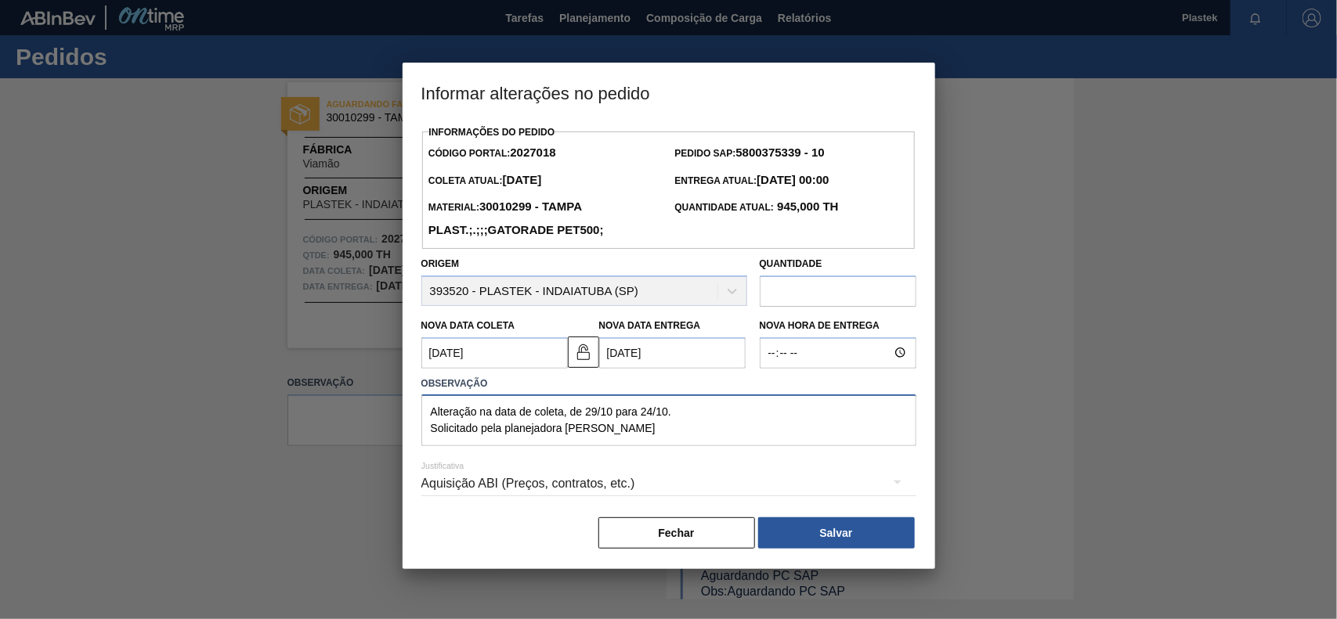
type textarea "Alteração na data de coleta, de 29/10 para 24/10. Solicitado pela planejadora A…"
click at [580, 356] on img at bounding box center [583, 352] width 19 height 19
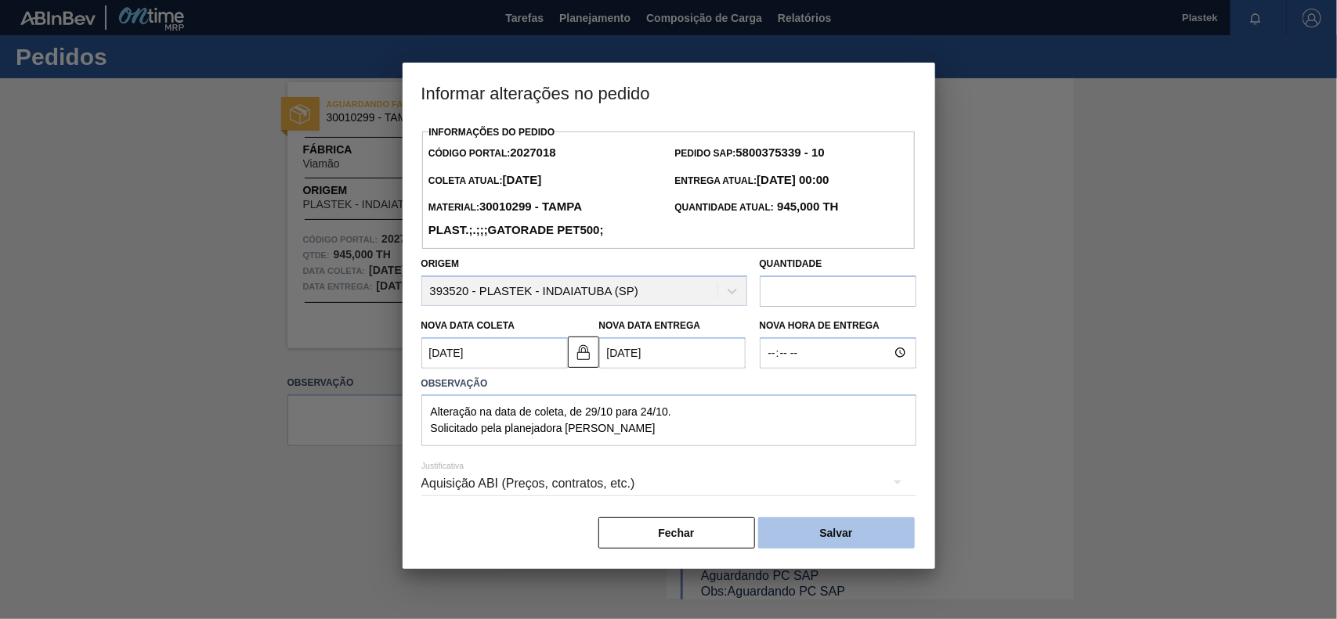
click at [813, 533] on button "Salvar" at bounding box center [836, 533] width 157 height 31
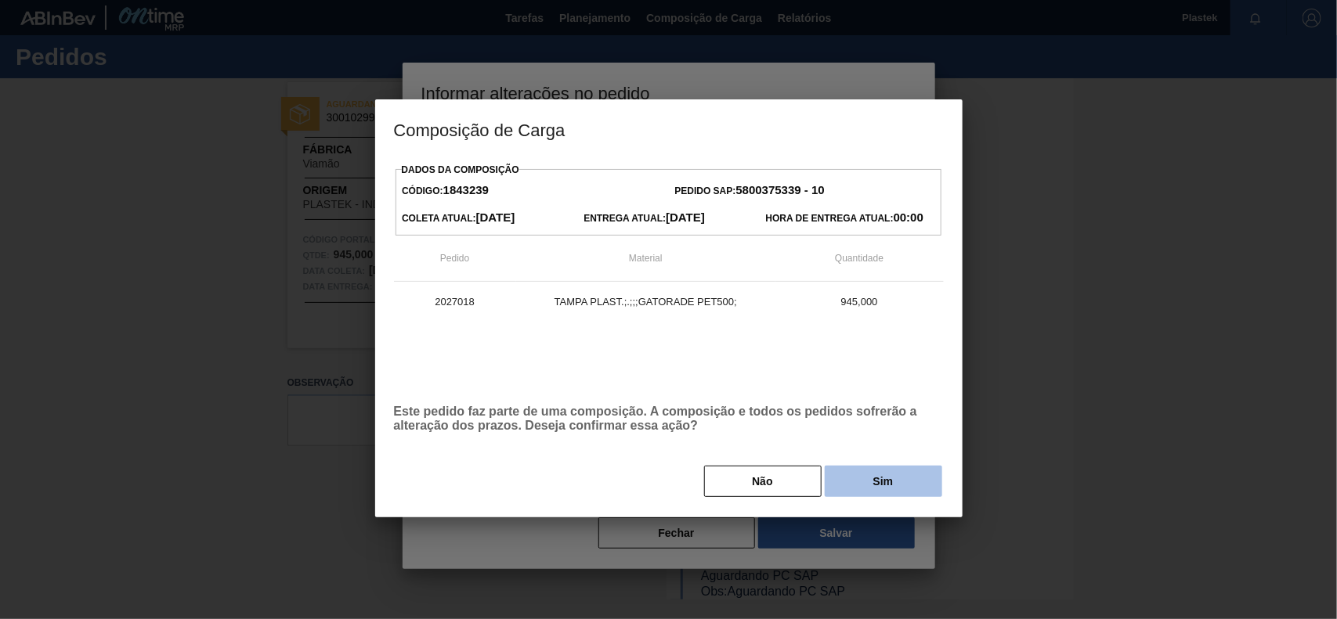
click at [864, 487] on button "Sim" at bounding box center [883, 481] width 117 height 31
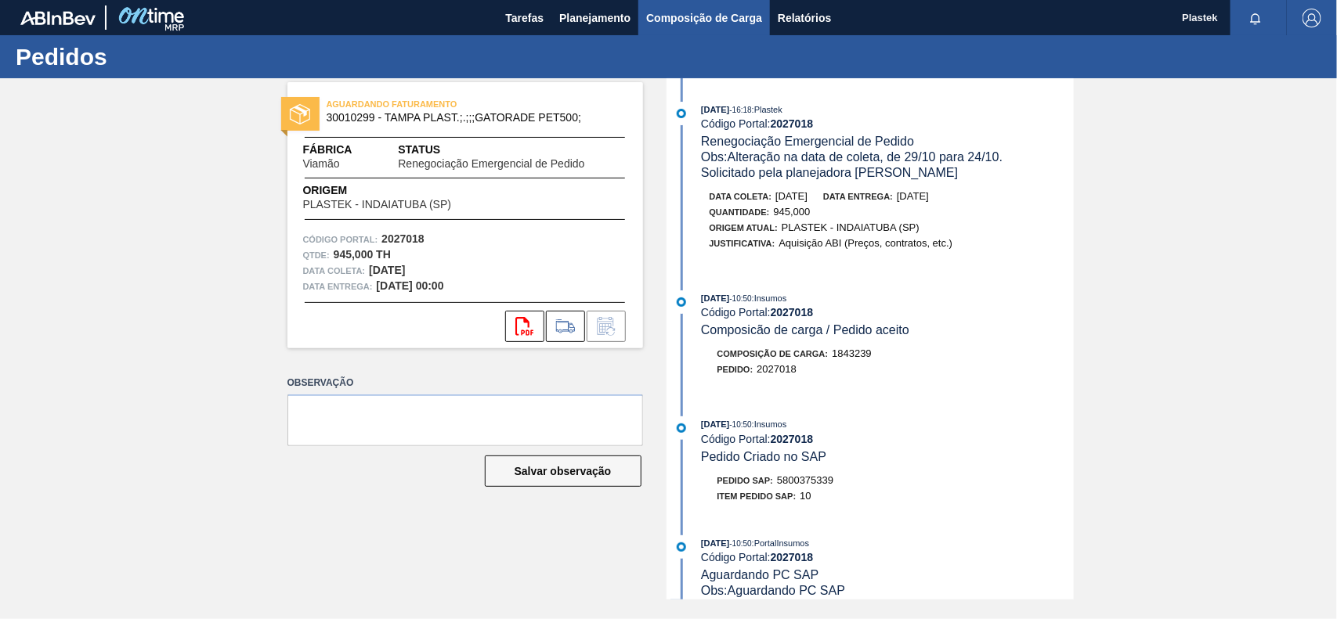
click at [683, 24] on span "Composição de Carga" at bounding box center [704, 18] width 116 height 19
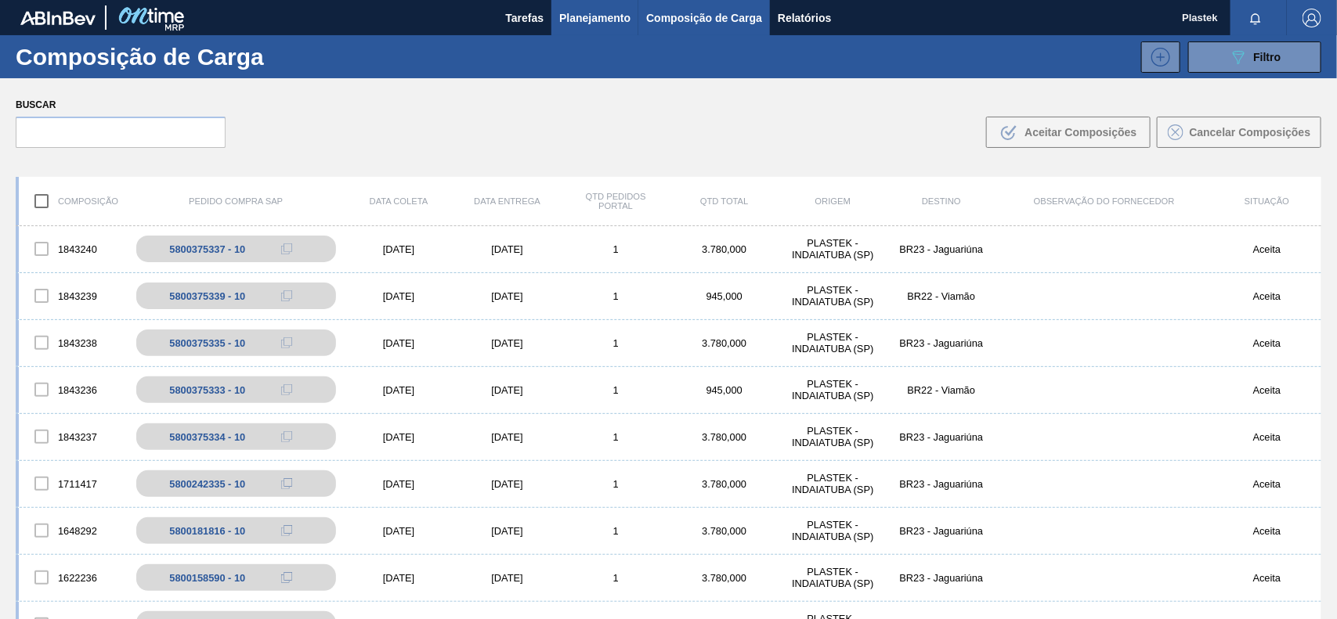
click at [621, 20] on span "Planejamento" at bounding box center [594, 18] width 71 height 19
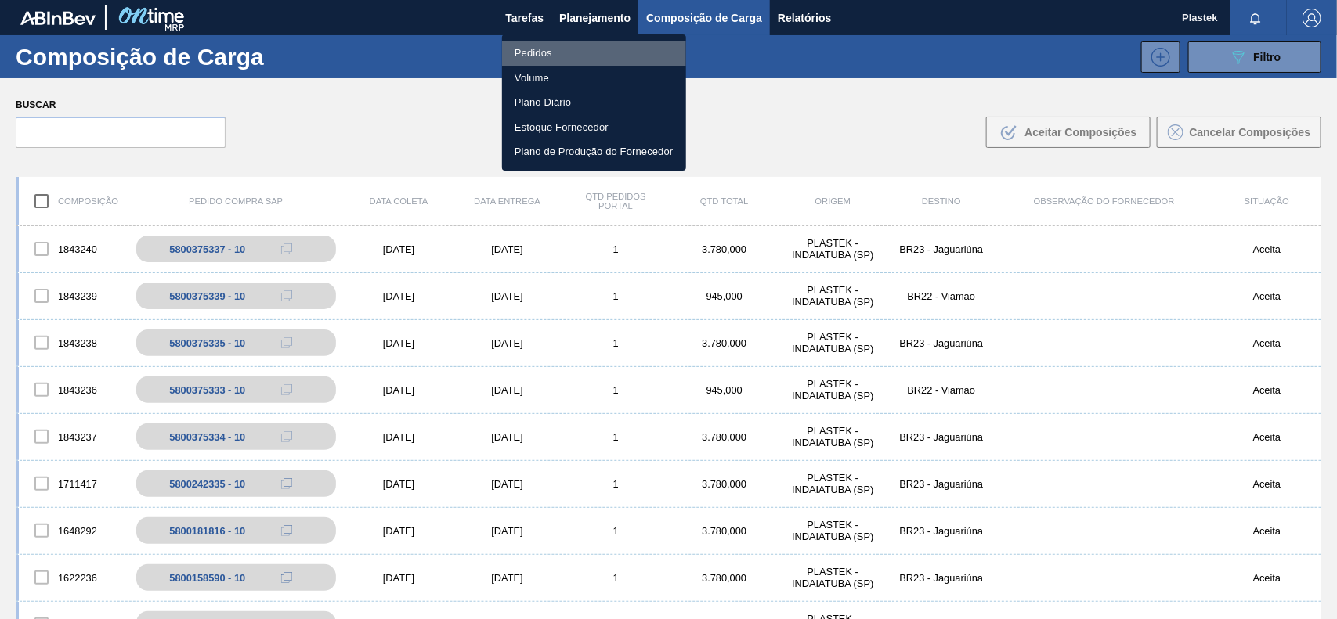
click at [557, 51] on li "Pedidos" at bounding box center [594, 53] width 184 height 25
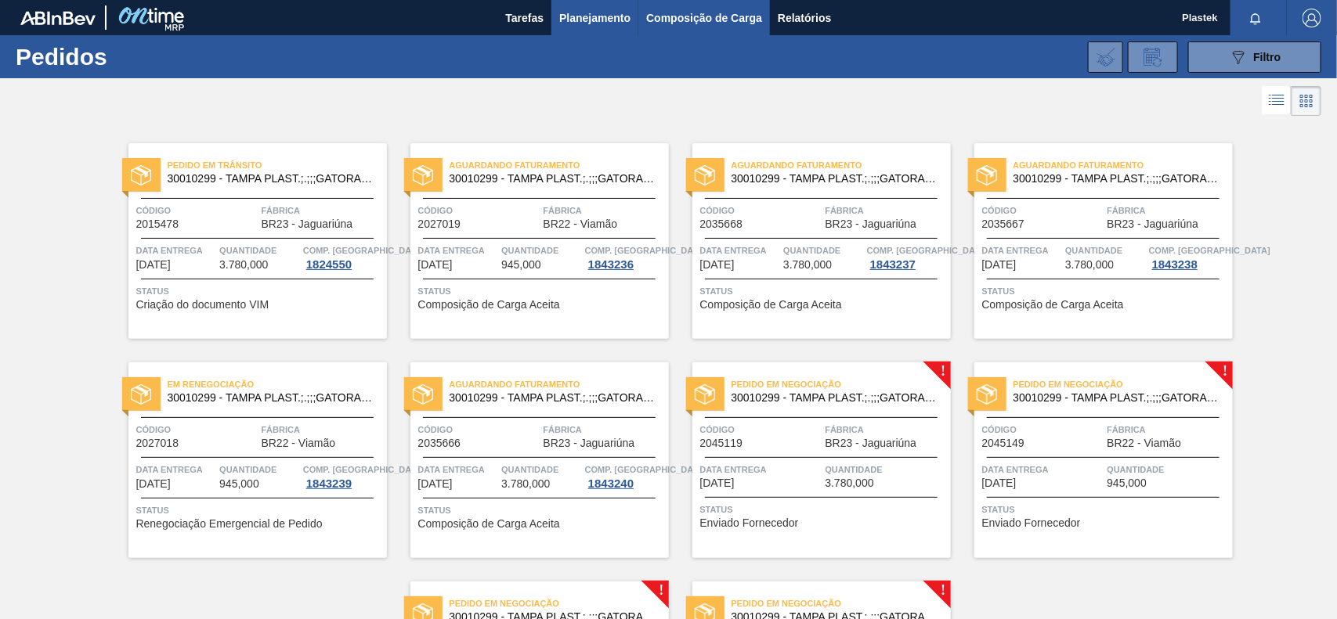
click at [678, 16] on span "Composição de Carga" at bounding box center [704, 18] width 116 height 19
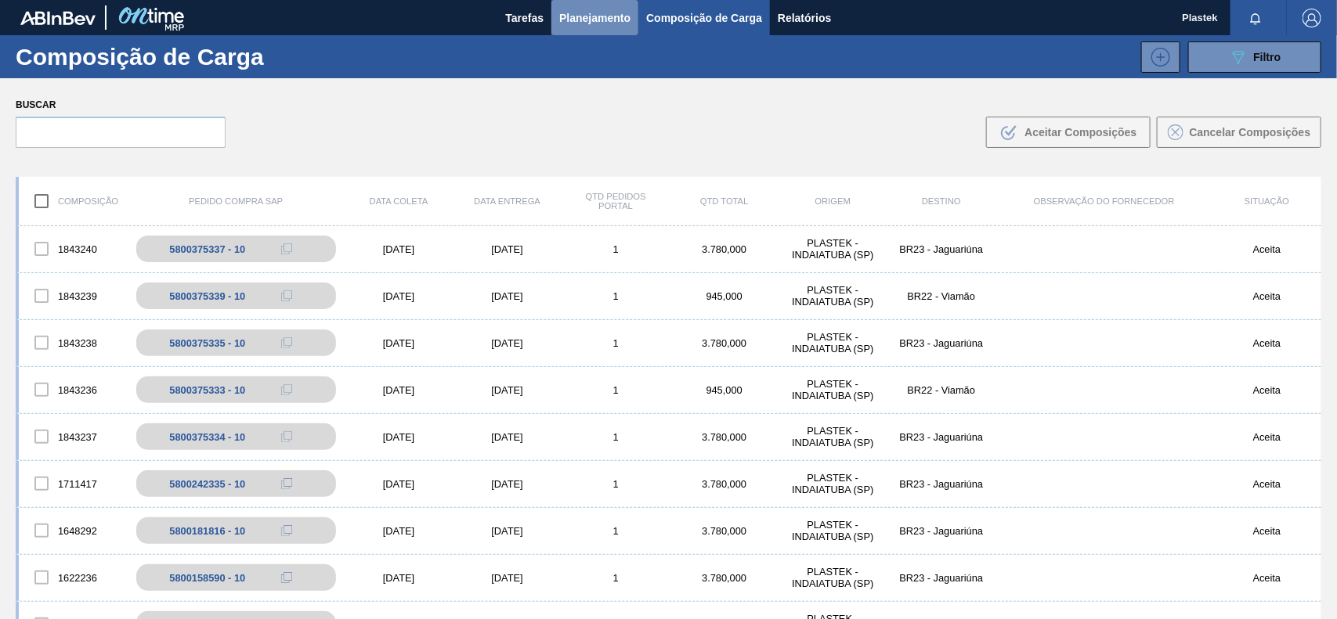
click at [579, 12] on span "Planejamento" at bounding box center [594, 18] width 71 height 19
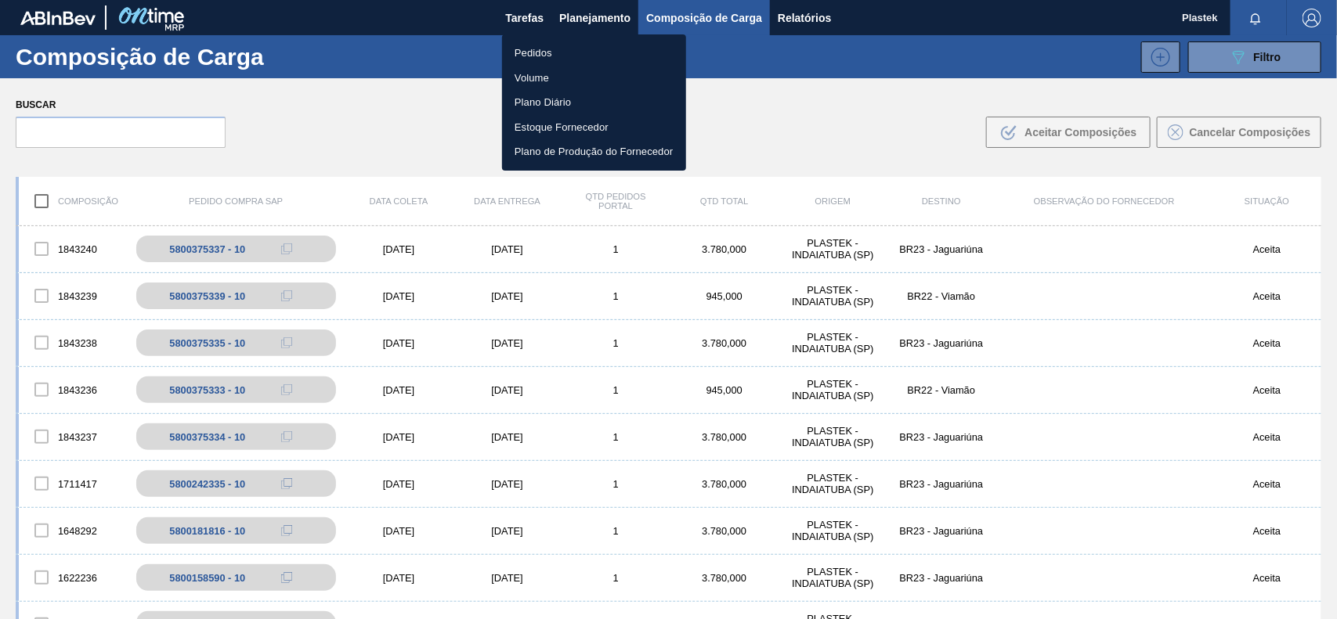
click at [552, 49] on li "Pedidos" at bounding box center [594, 53] width 184 height 25
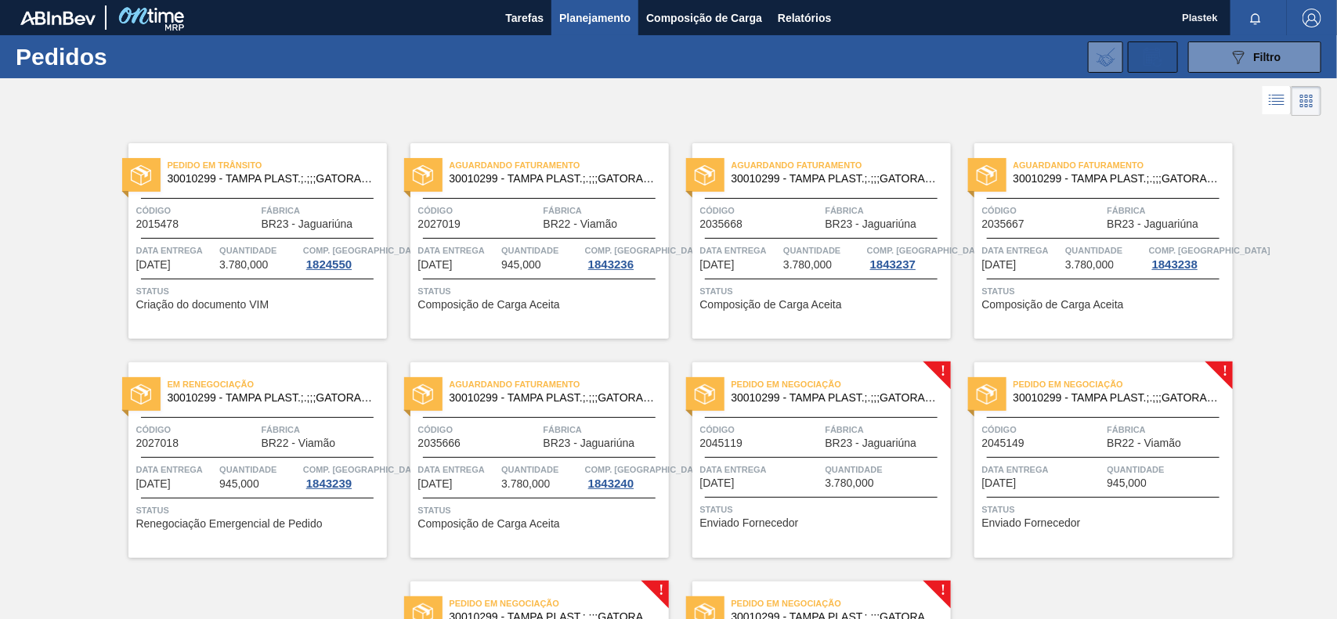
click at [1153, 56] on icon at bounding box center [1152, 58] width 12 height 9
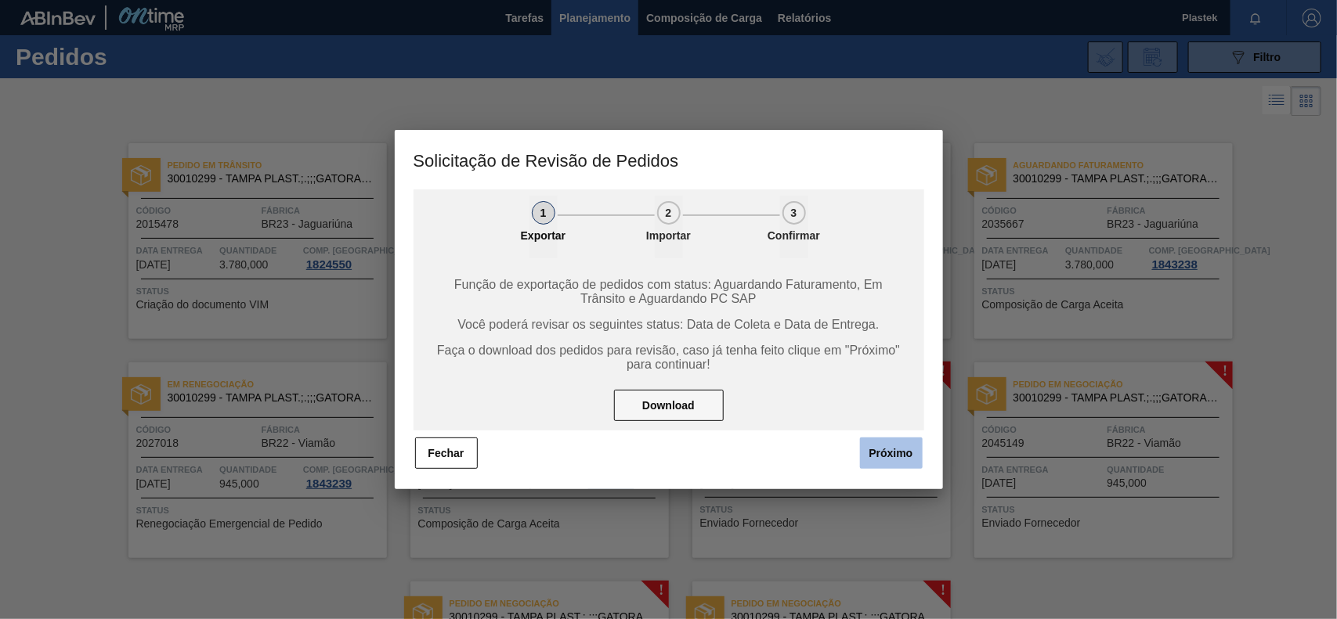
click at [881, 457] on button "Próximo" at bounding box center [891, 453] width 63 height 31
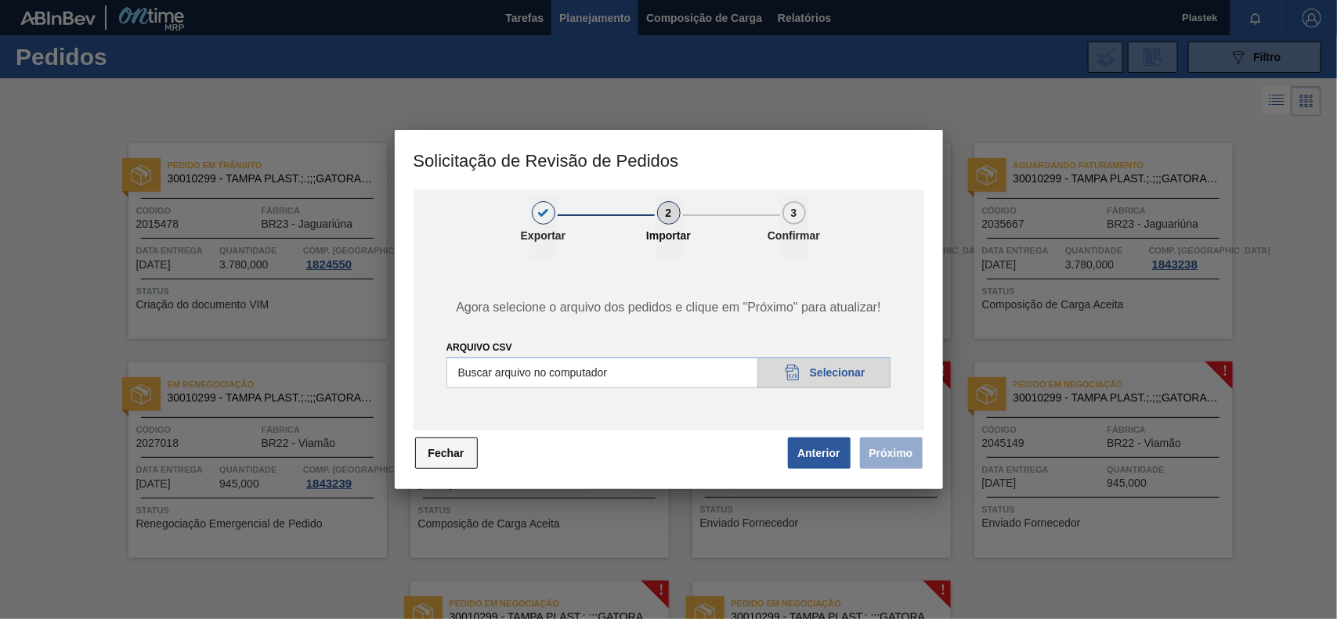
click at [464, 457] on button "Fechar" at bounding box center [446, 453] width 63 height 31
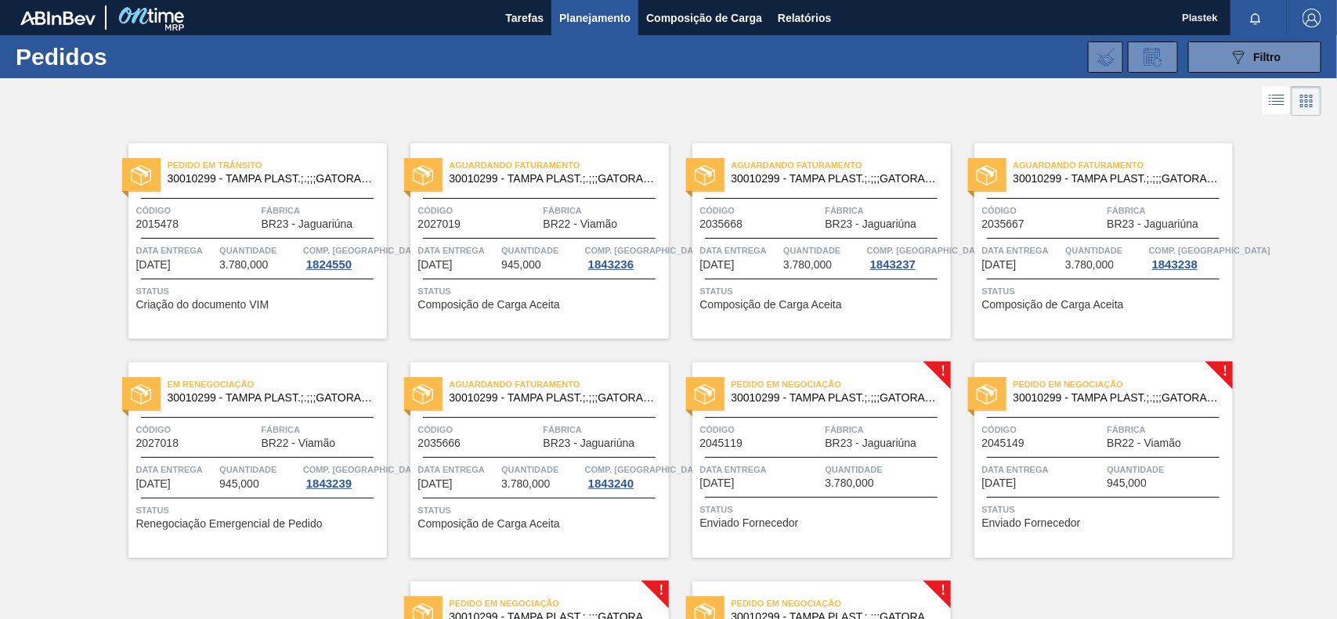
click at [239, 410] on div "Em Renegociação 30010299 - TAMPA PLAST.;.;;;GATORADE PET500; Código 2027018 Fáb…" at bounding box center [257, 461] width 258 height 196
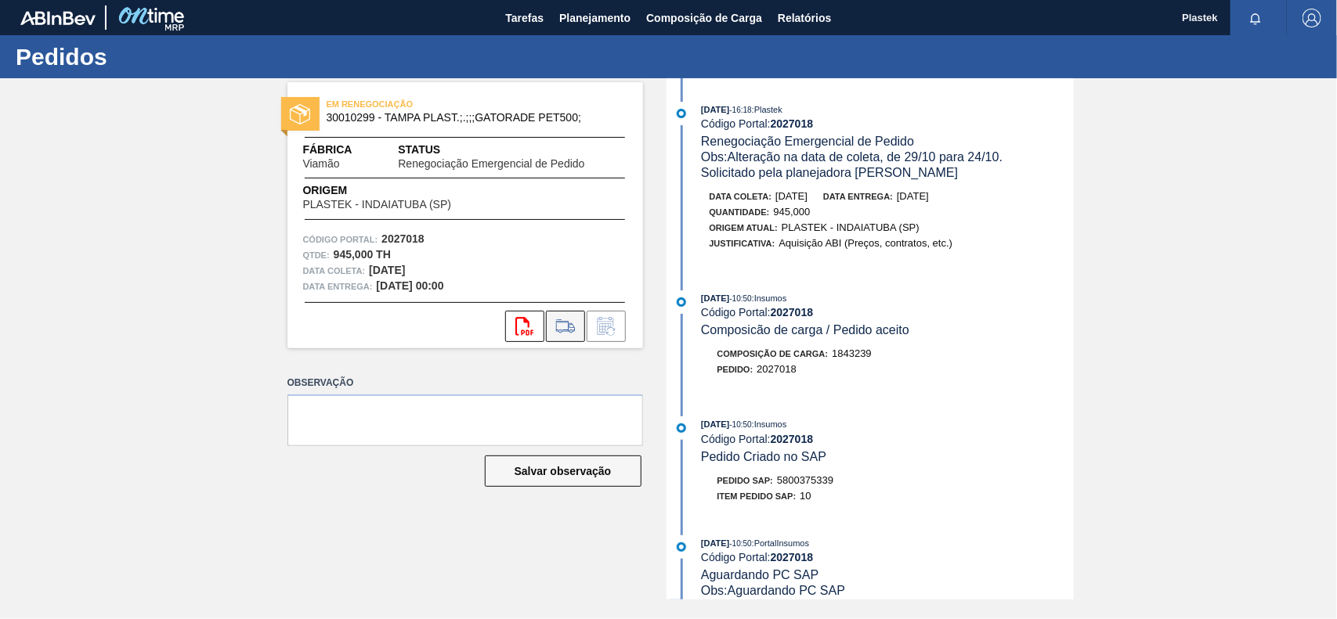
click at [565, 326] on icon at bounding box center [565, 326] width 25 height 19
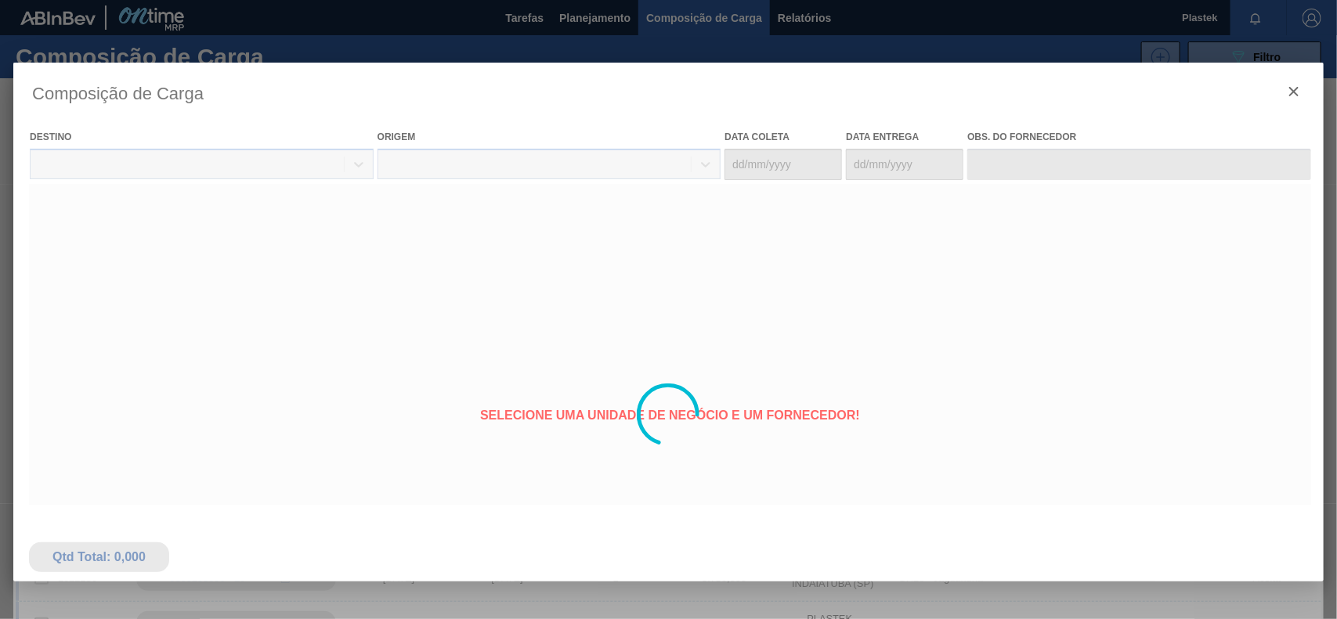
type coleta "27/10/2025"
type Entrega "29/10/2025"
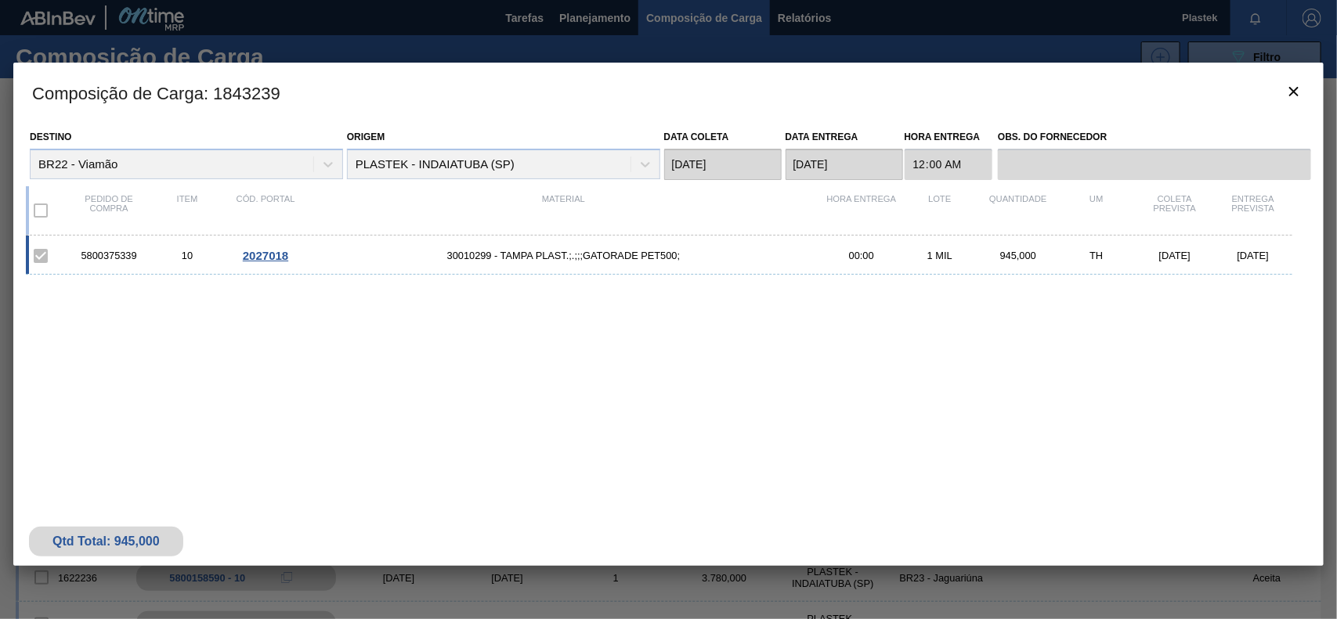
click at [276, 256] on span "2027018" at bounding box center [265, 255] width 45 height 13
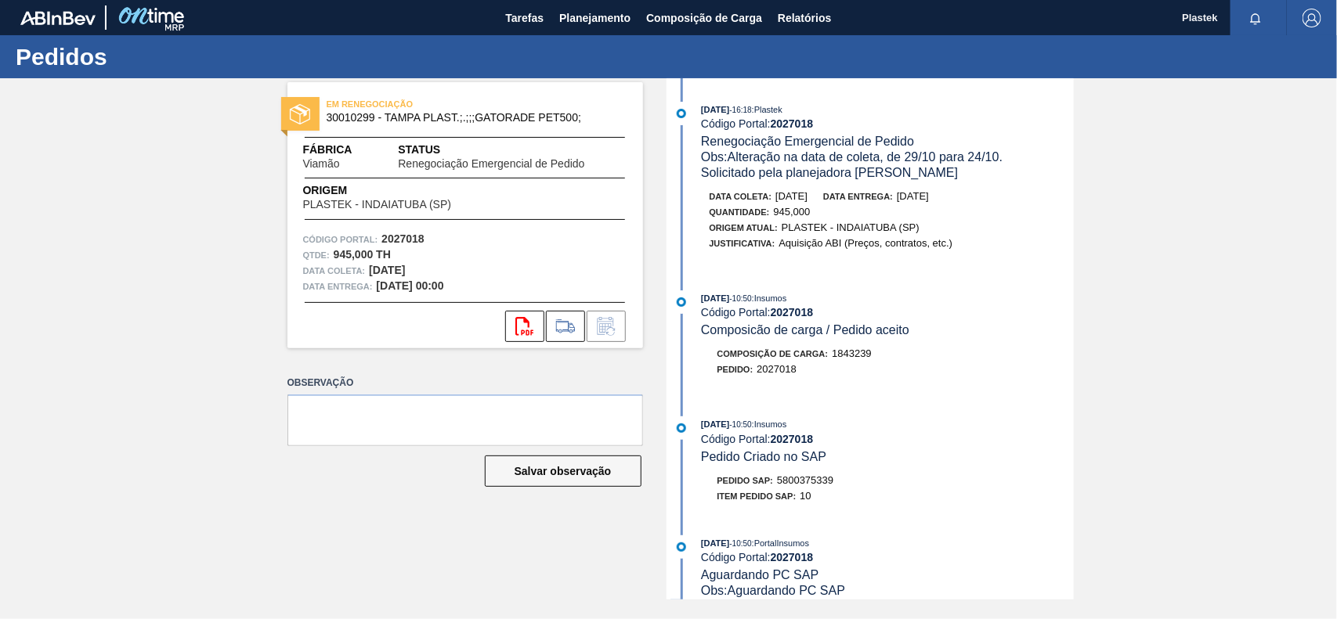
click at [768, 359] on span "Composição de Carga :" at bounding box center [772, 353] width 111 height 9
click at [758, 337] on span "Composicão de carga / Pedido aceito" at bounding box center [805, 329] width 208 height 13
click at [752, 303] on span "- 10:50" at bounding box center [741, 298] width 22 height 9
click at [787, 303] on span ": Insumos" at bounding box center [769, 298] width 35 height 9
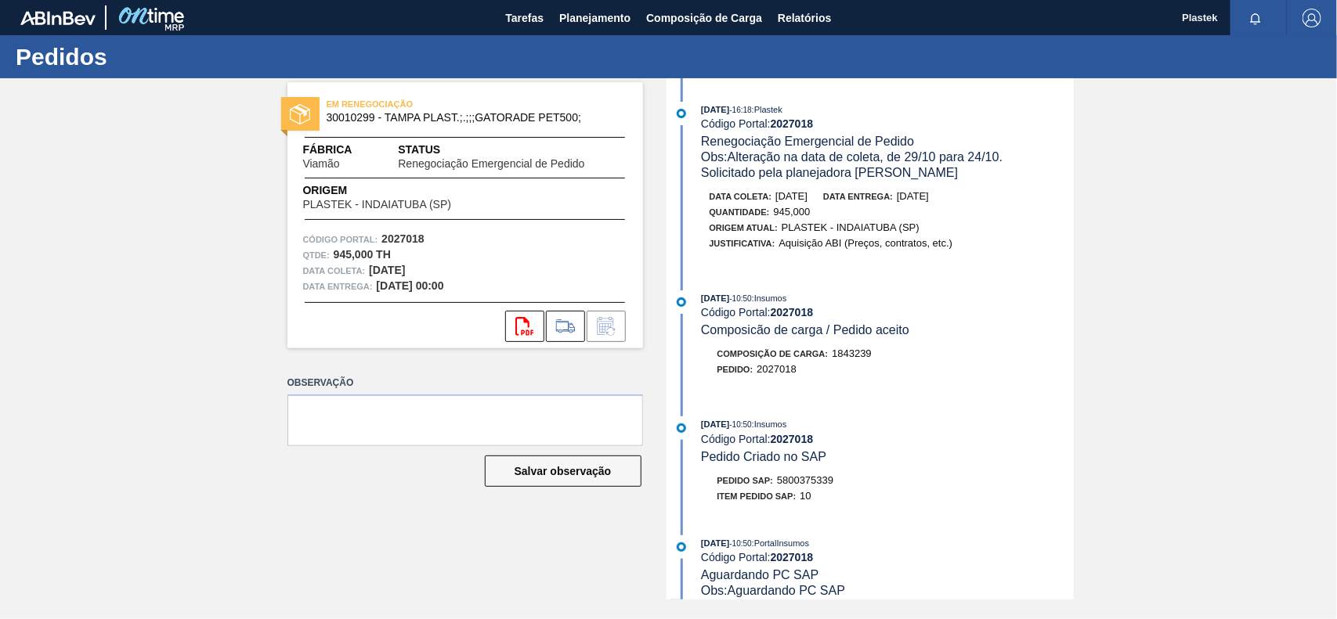
click at [793, 318] on strong "2027018" at bounding box center [792, 312] width 43 height 13
click at [791, 319] on strong "2027018" at bounding box center [792, 312] width 43 height 13
click at [558, 327] on icon at bounding box center [565, 326] width 25 height 19
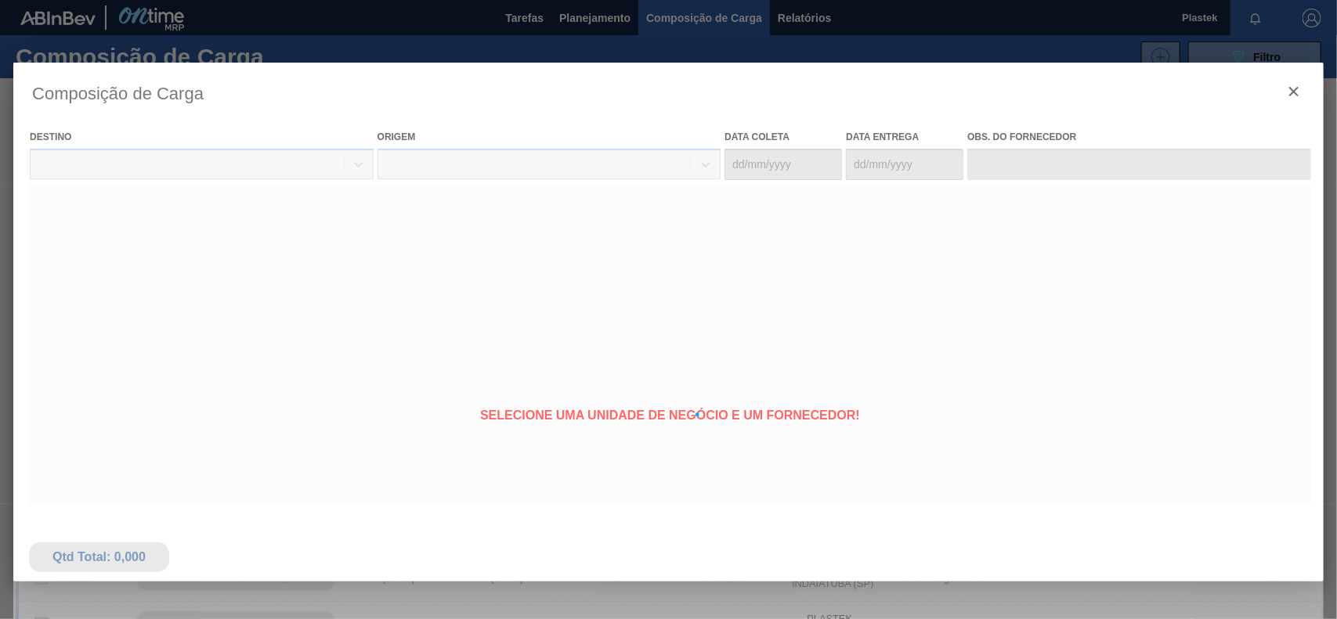
type coleta "27/10/2025"
type Entrega "29/10/2025"
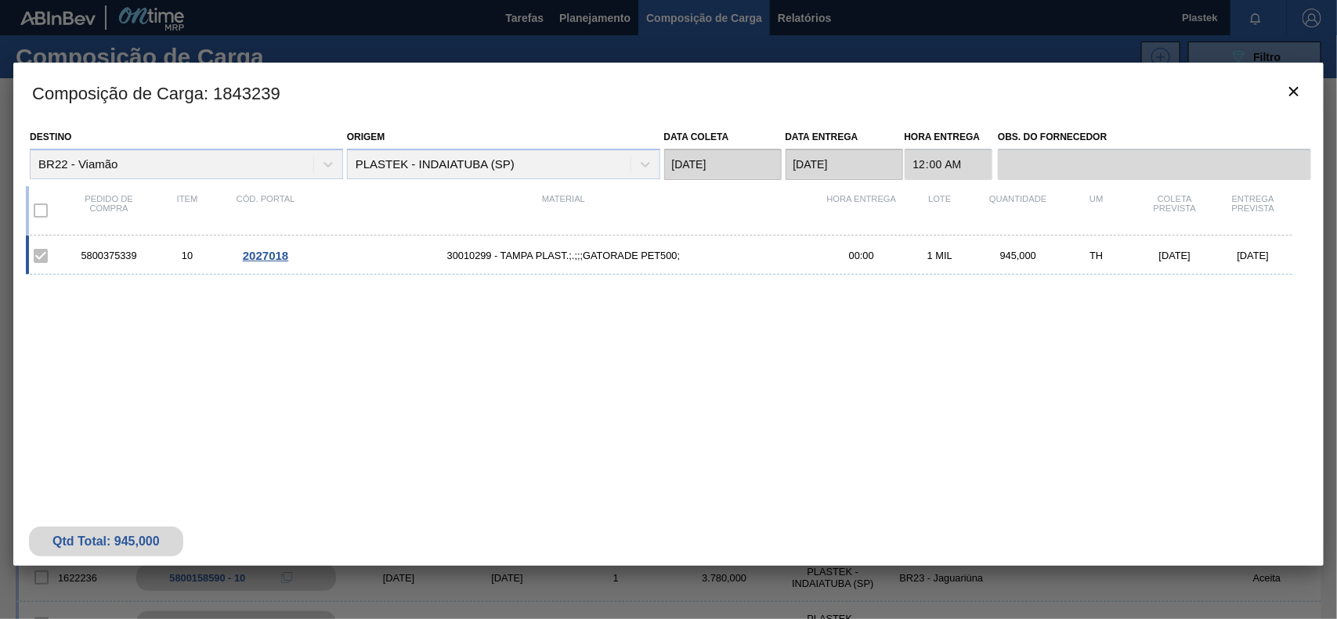
click at [266, 256] on span "2027018" at bounding box center [265, 255] width 45 height 13
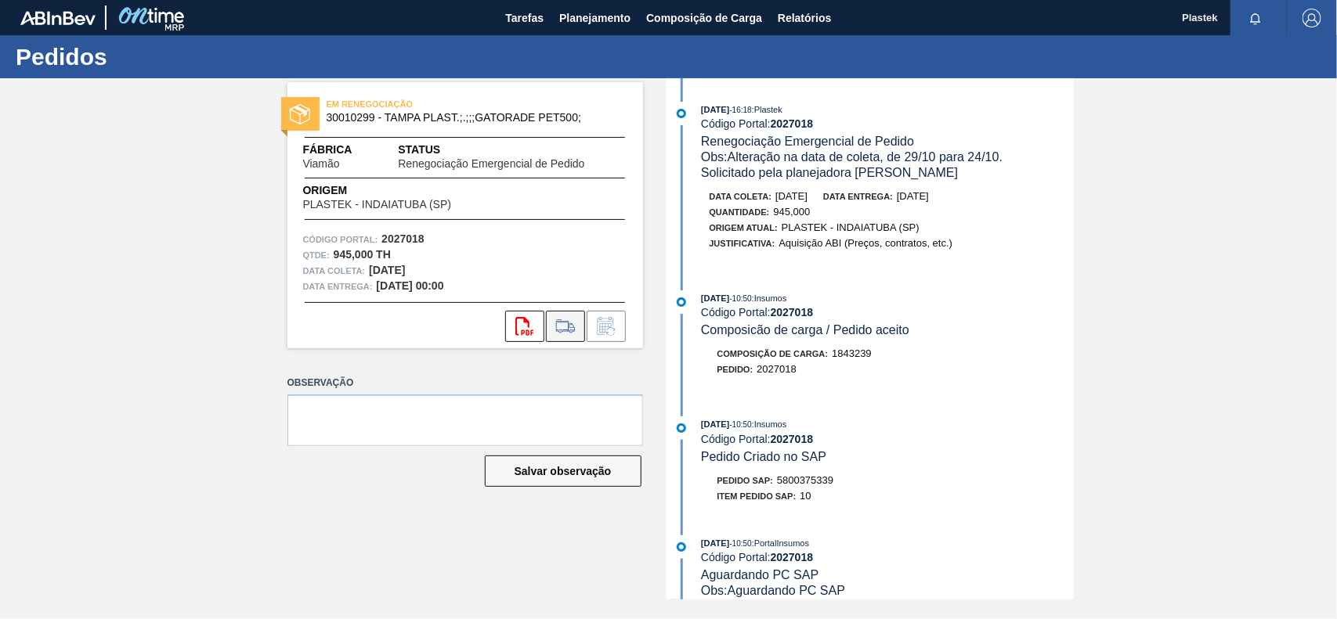
click at [558, 326] on icon at bounding box center [565, 326] width 25 height 19
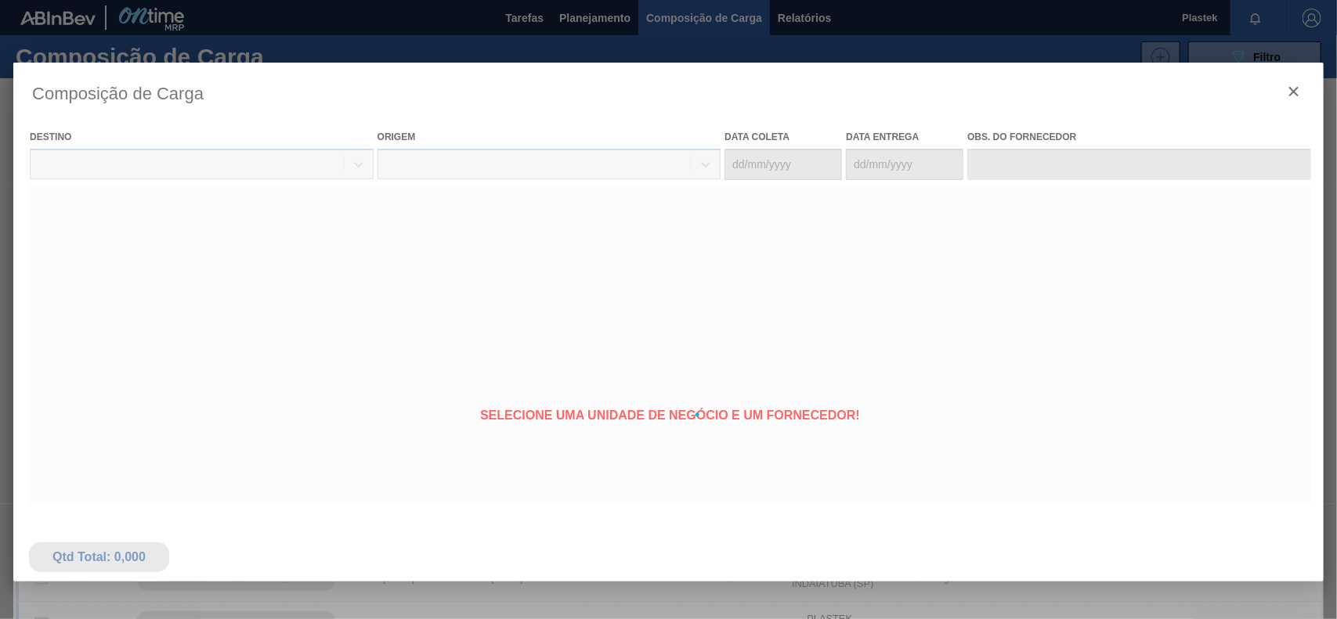
type coleta "27/10/2025"
type Entrega "29/10/2025"
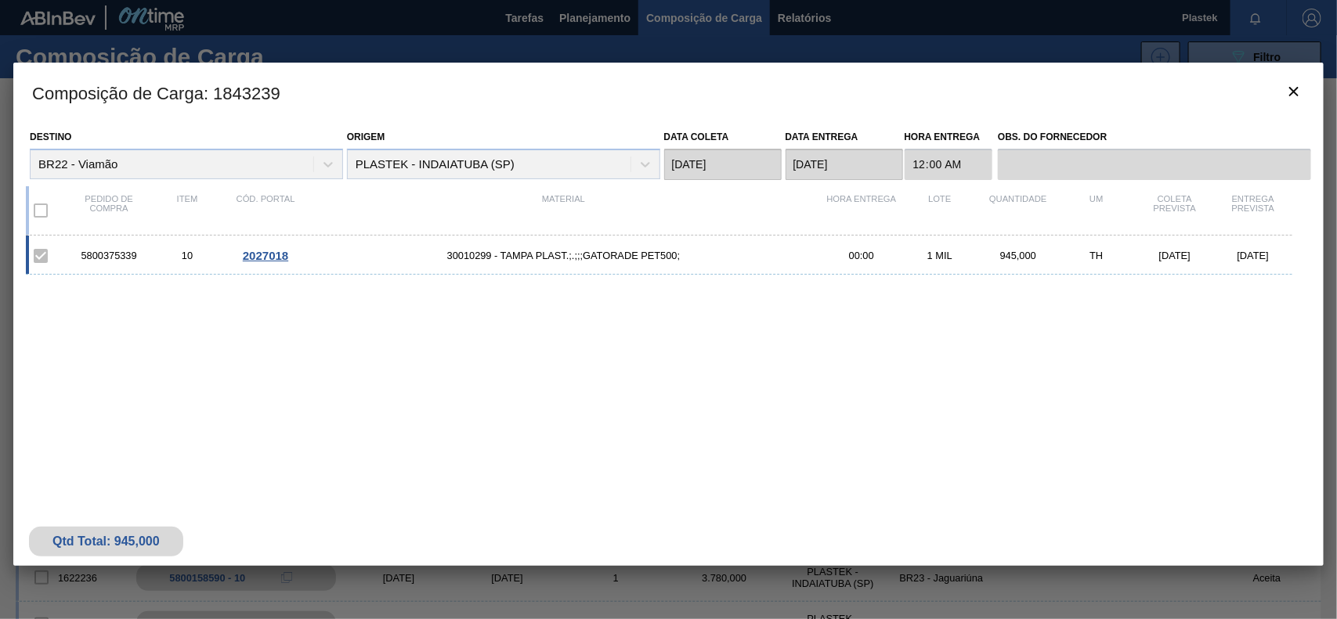
click at [279, 260] on span "2027018" at bounding box center [265, 255] width 45 height 13
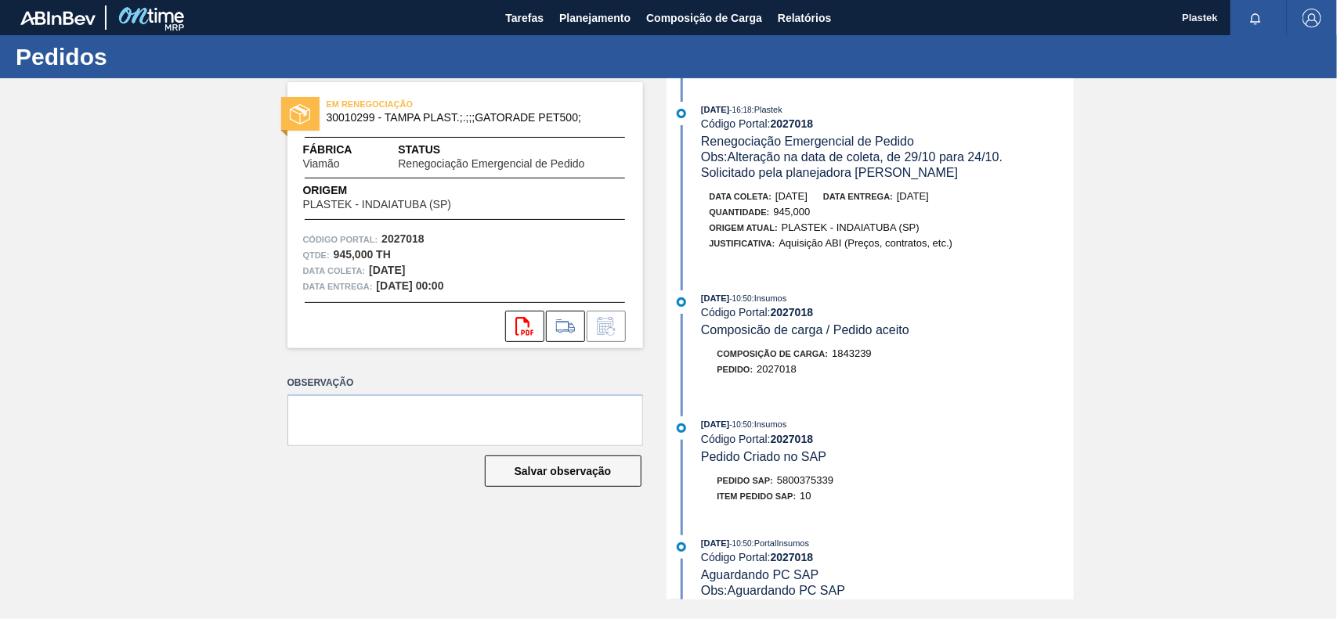
click at [854, 337] on span "Composicão de carga / Pedido aceito" at bounding box center [805, 329] width 208 height 13
click at [797, 319] on strong "2027018" at bounding box center [792, 312] width 43 height 13
click at [848, 359] on span "1843239" at bounding box center [852, 354] width 40 height 12
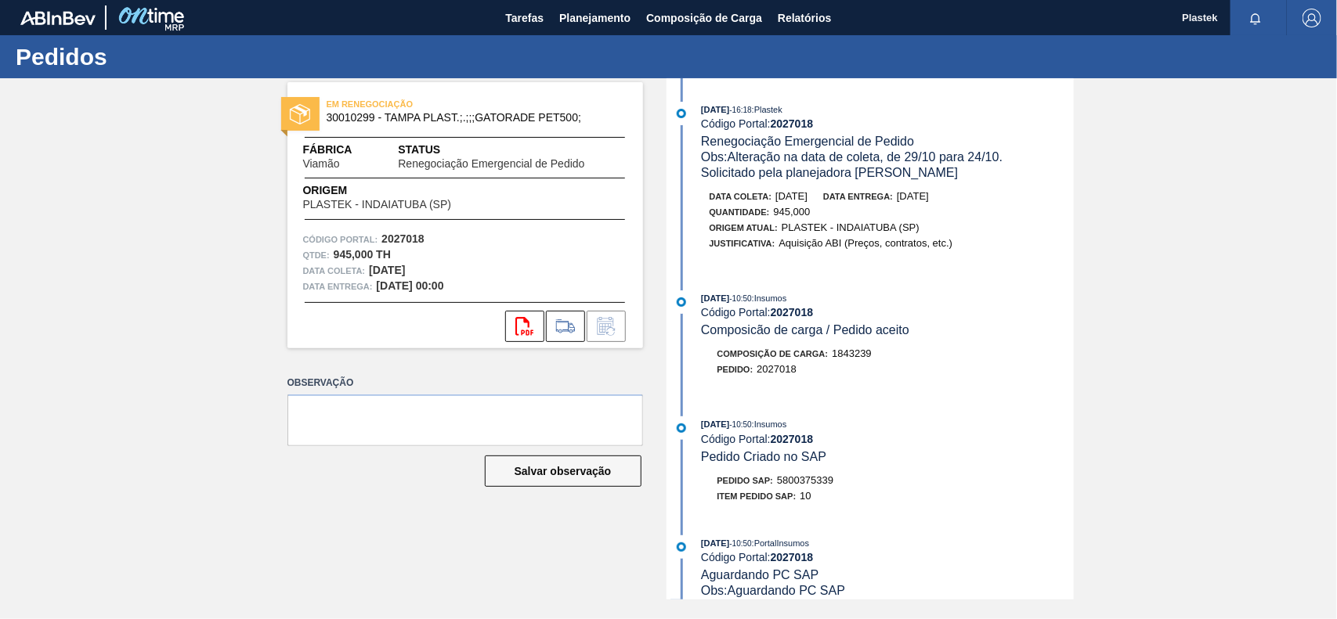
click at [784, 374] on span "2027018" at bounding box center [776, 369] width 40 height 12
click at [731, 319] on div "Código Portal: 2027018" at bounding box center [887, 312] width 372 height 13
click at [780, 315] on strong "2027018" at bounding box center [792, 312] width 43 height 13
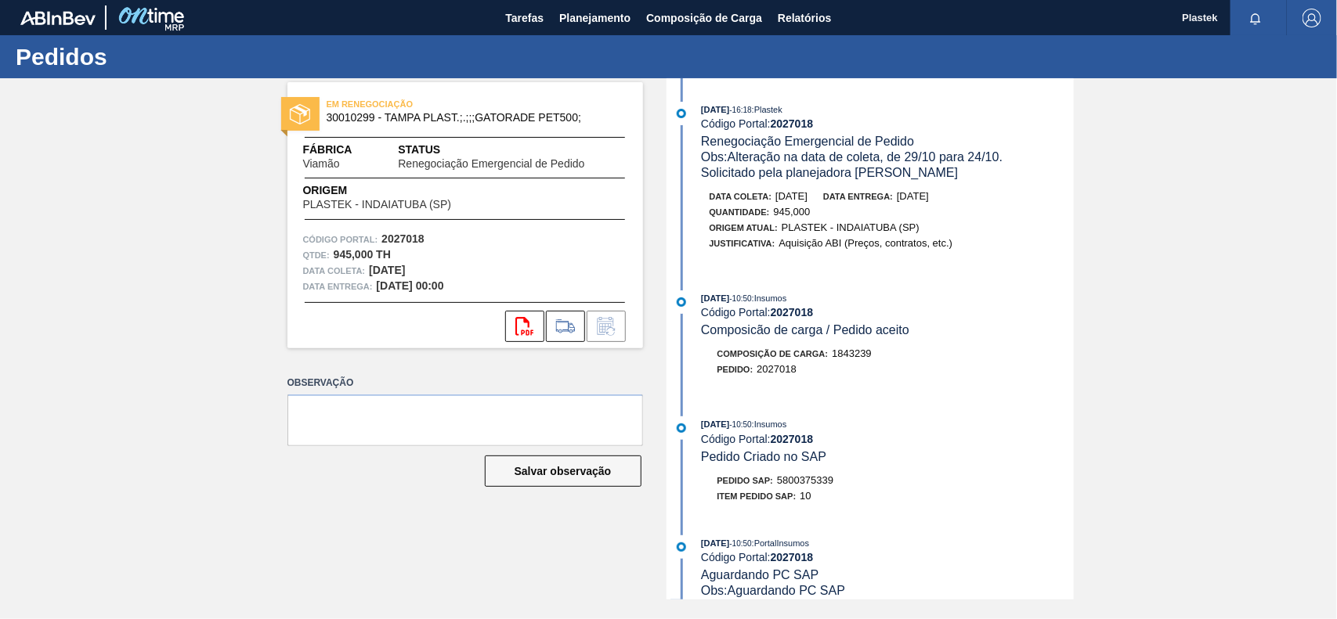
click at [777, 359] on span "Composição de Carga :" at bounding box center [772, 353] width 111 height 9
click at [719, 303] on span "22/09/2025" at bounding box center [715, 298] width 28 height 9
click at [809, 319] on strong "2027018" at bounding box center [792, 312] width 43 height 13
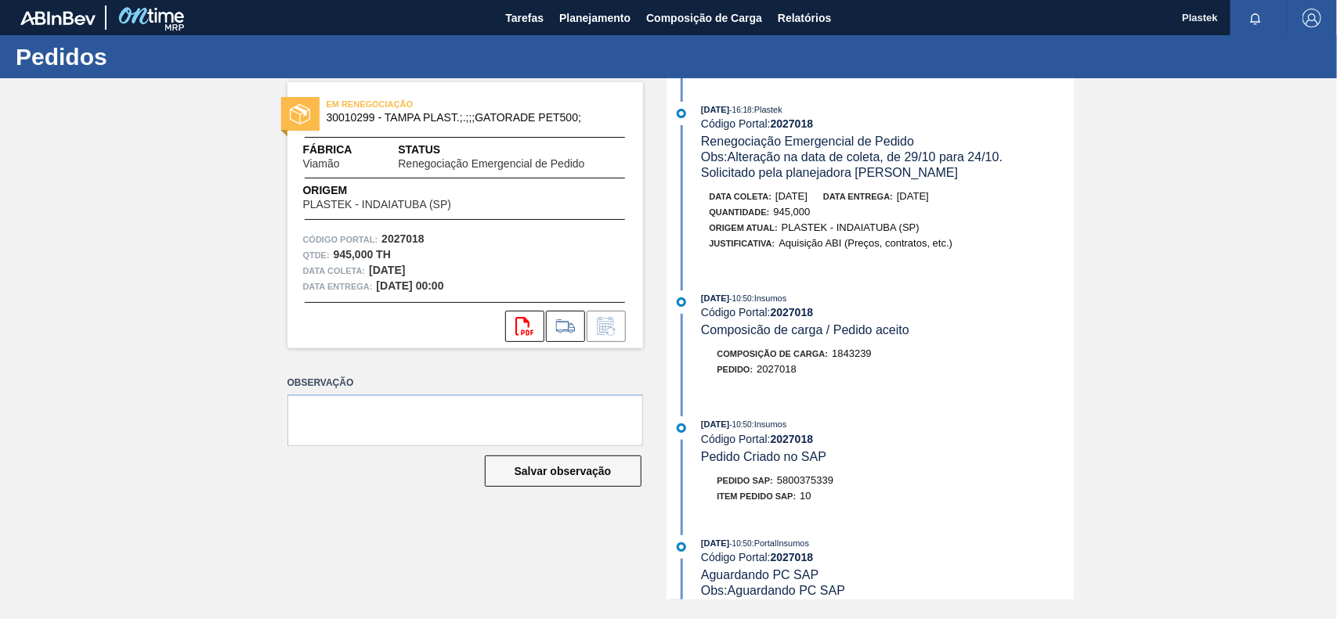
click at [781, 375] on span "2027018" at bounding box center [776, 369] width 40 height 12
click at [769, 372] on span "2027018" at bounding box center [776, 369] width 40 height 12
click at [756, 127] on div "Código Portal: 2027018" at bounding box center [887, 123] width 372 height 13
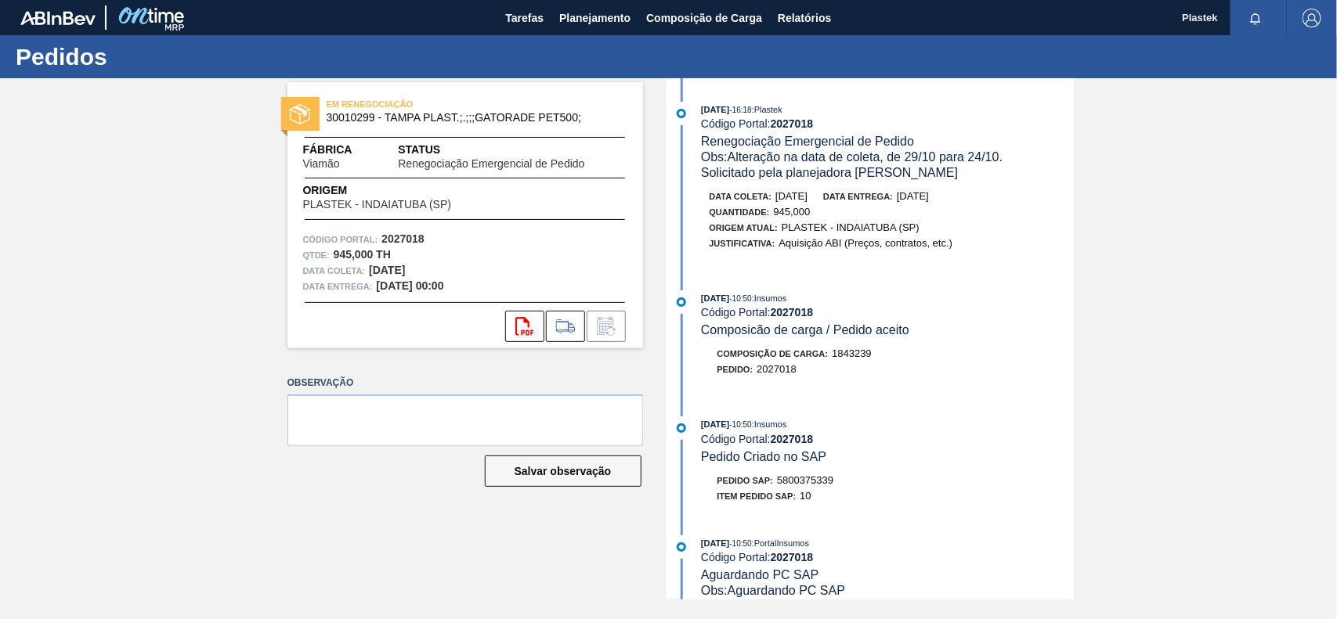
click at [944, 299] on div "22/09/2025 - 10:50 : Insumos" at bounding box center [887, 299] width 372 height 16
click at [623, 16] on span "Planejamento" at bounding box center [594, 18] width 71 height 19
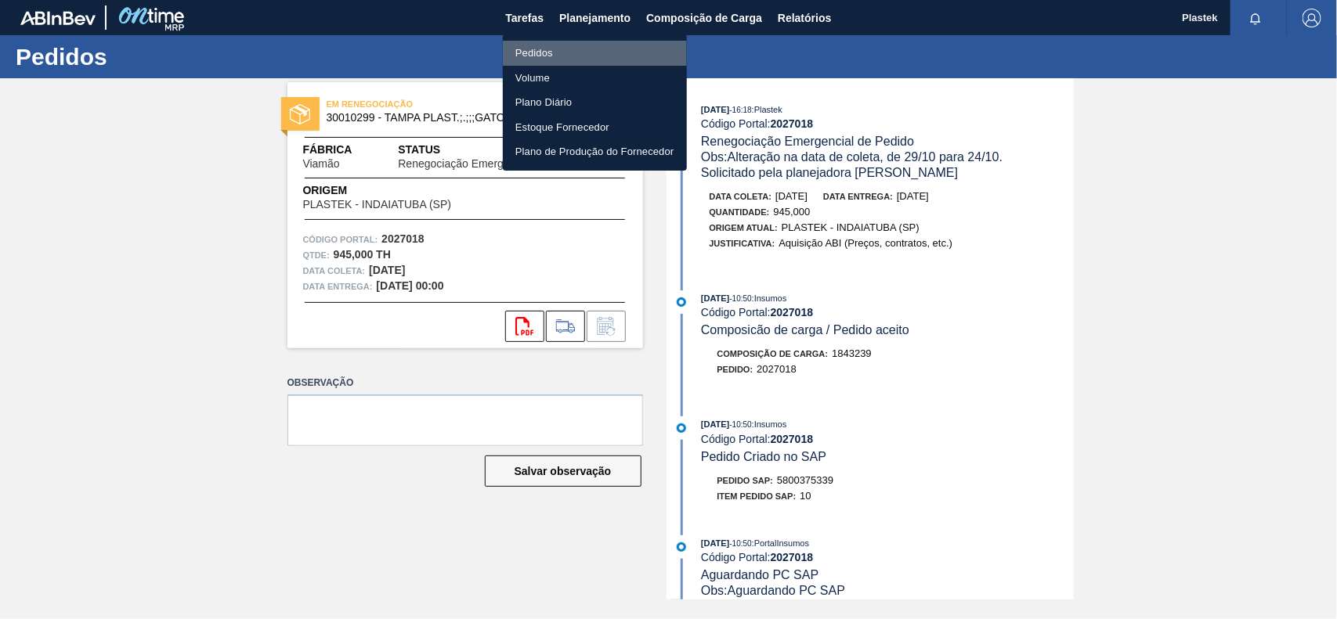
click at [554, 51] on li "Pedidos" at bounding box center [595, 53] width 184 height 25
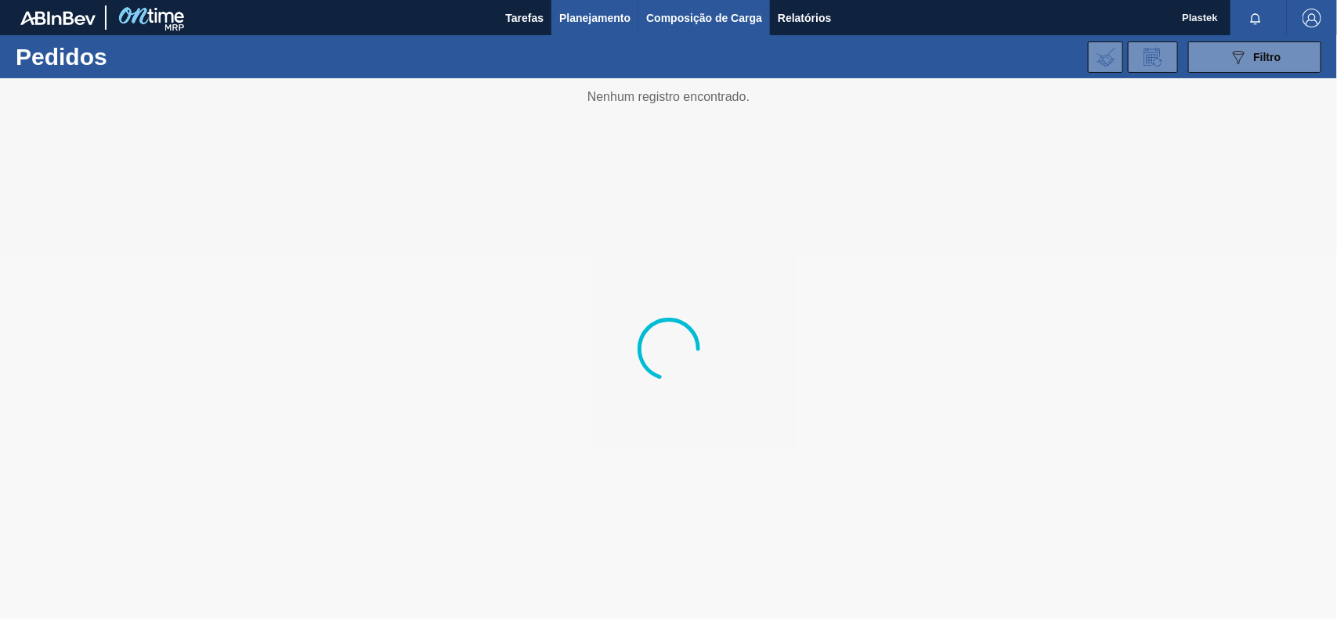
click at [742, 18] on span "Composição de Carga" at bounding box center [704, 18] width 116 height 19
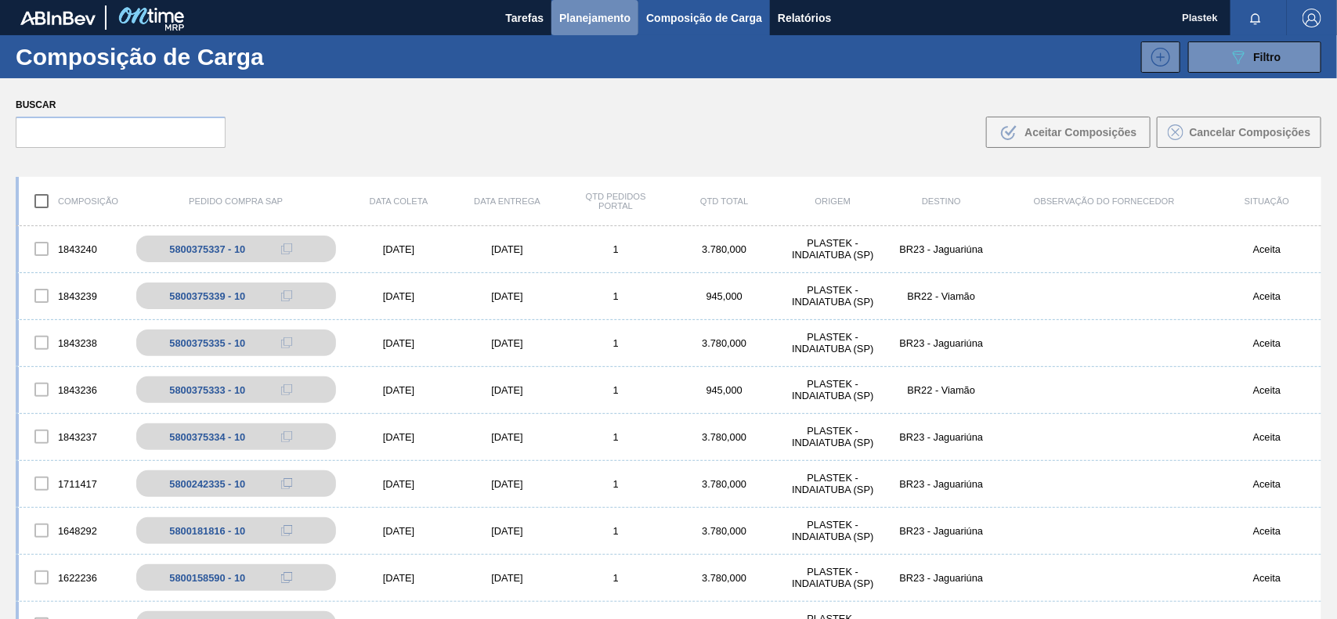
click at [564, 24] on span "Planejamento" at bounding box center [594, 18] width 71 height 19
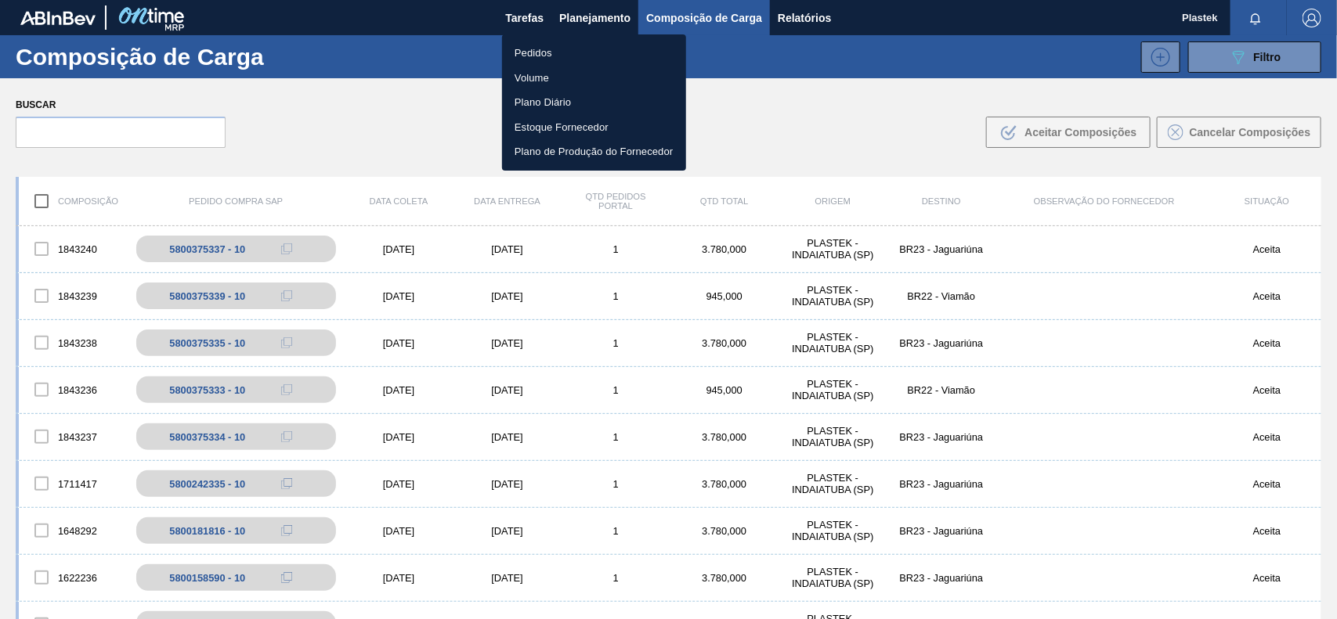
click at [558, 55] on li "Pedidos" at bounding box center [594, 53] width 184 height 25
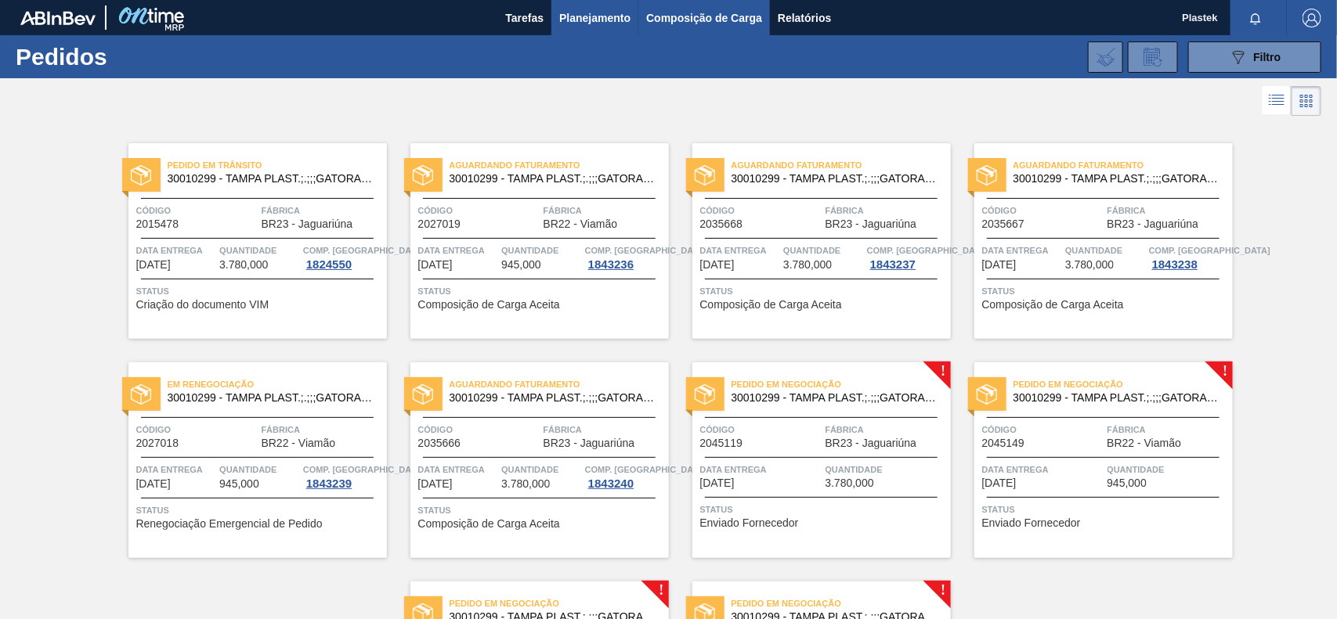
click at [695, 13] on span "Composição de Carga" at bounding box center [704, 18] width 116 height 19
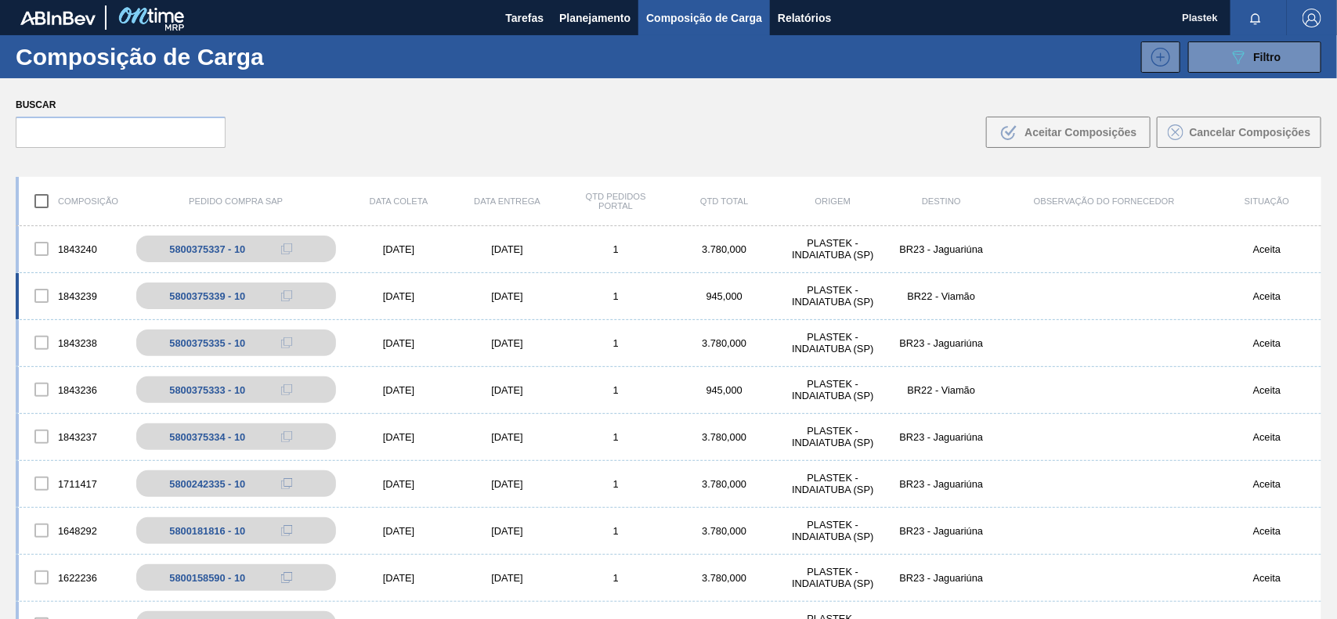
click at [75, 298] on div "1843239" at bounding box center [73, 296] width 109 height 33
click at [204, 291] on div "5800375339 - 10" at bounding box center [216, 297] width 76 height 12
click at [313, 298] on button at bounding box center [301, 296] width 31 height 19
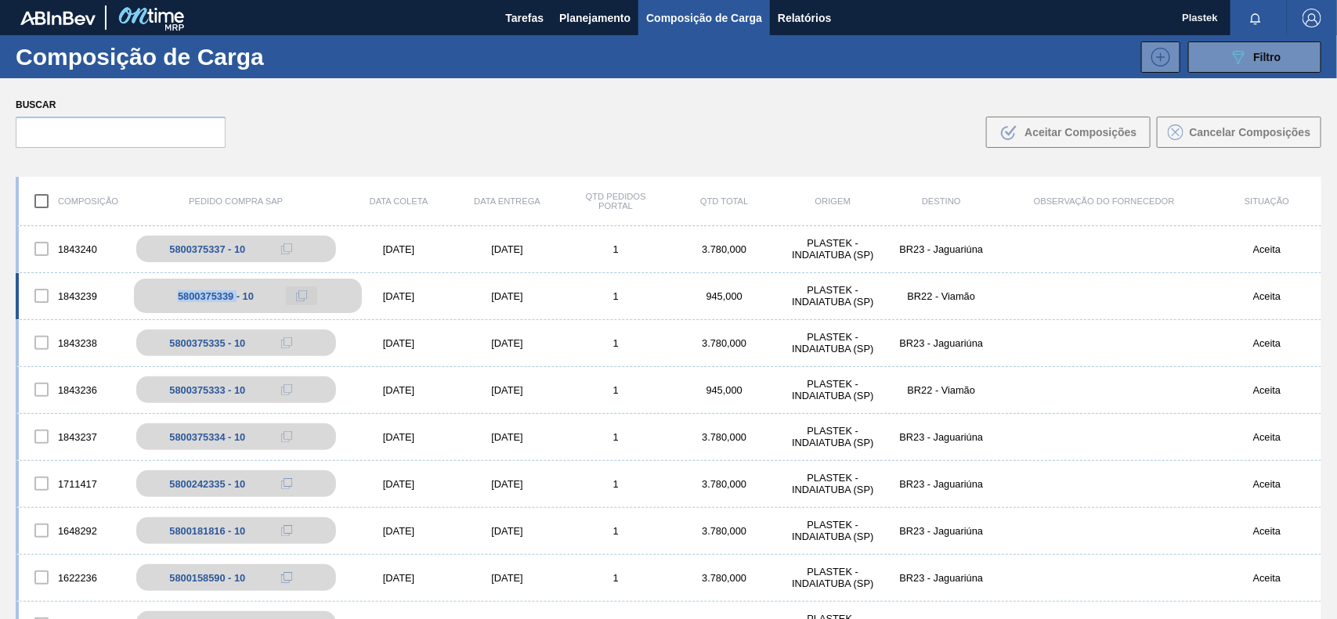
click at [302, 298] on icon at bounding box center [301, 296] width 11 height 11
click at [301, 298] on icon at bounding box center [301, 296] width 11 height 11
click at [604, 5] on button "Planejamento" at bounding box center [594, 17] width 87 height 35
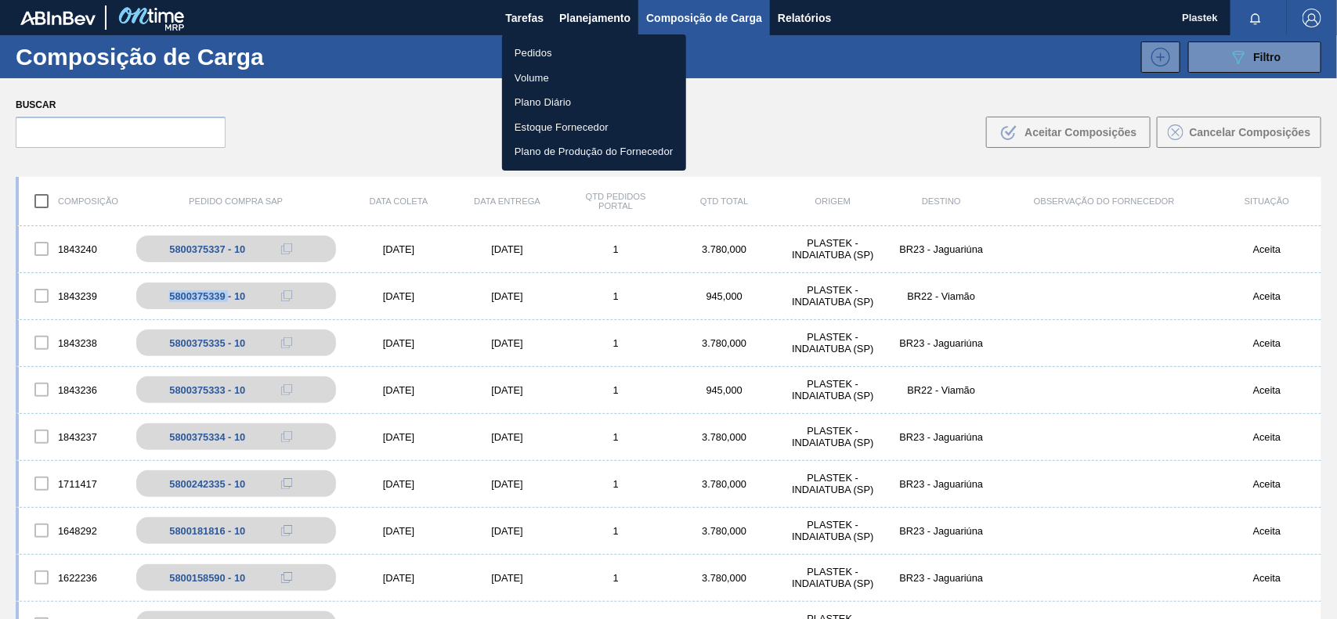
click at [541, 52] on li "Pedidos" at bounding box center [594, 53] width 184 height 25
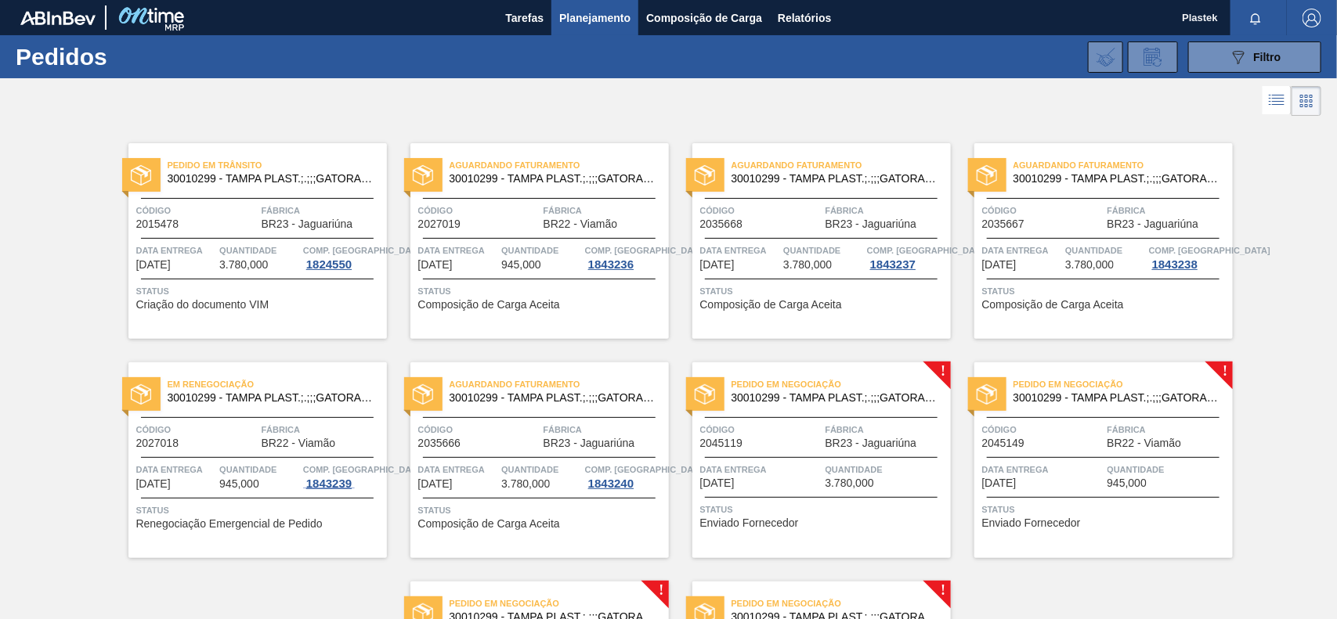
click at [335, 480] on div "1843239" at bounding box center [329, 484] width 52 height 13
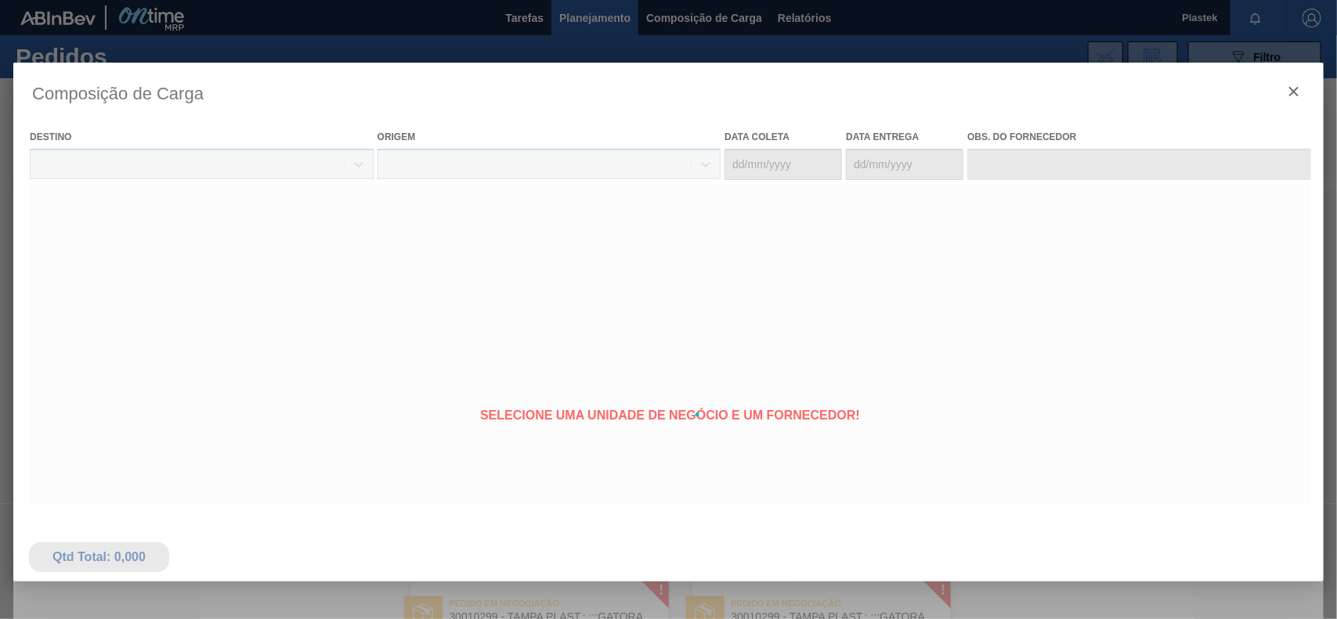
type coleta "27/10/2025"
type Entrega "29/10/2025"
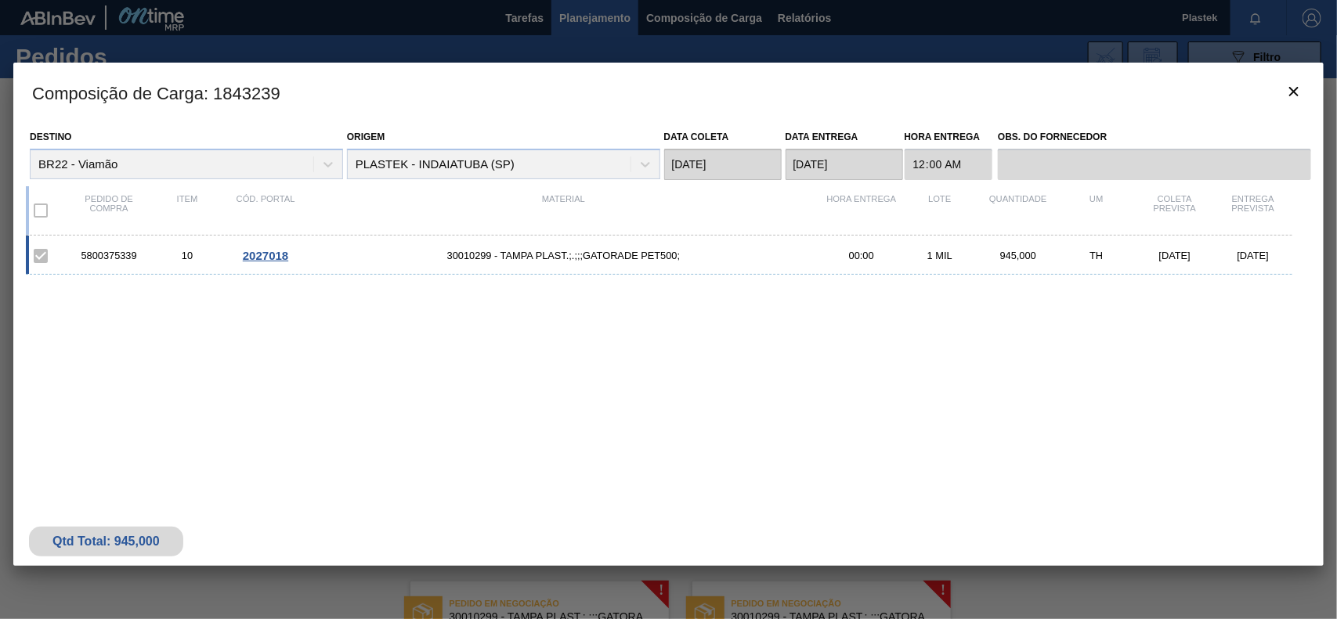
click at [283, 260] on span "2027018" at bounding box center [265, 255] width 45 height 13
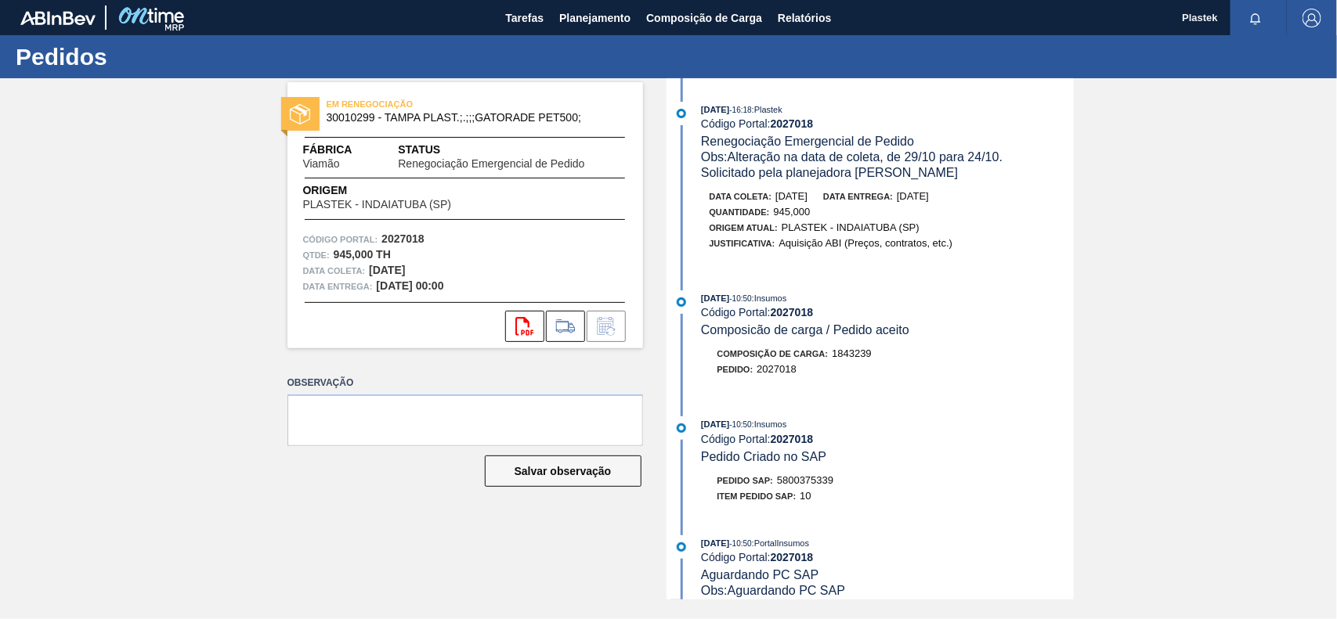
click at [1140, 270] on div "EM RENEGOCIAÇÃO 30010299 - TAMPA PLAST.;.;;;GATORADE PET500; Fábrica Viamão Sta…" at bounding box center [668, 339] width 1337 height 522
click at [1258, 20] on icon "button" at bounding box center [1255, 19] width 13 height 13
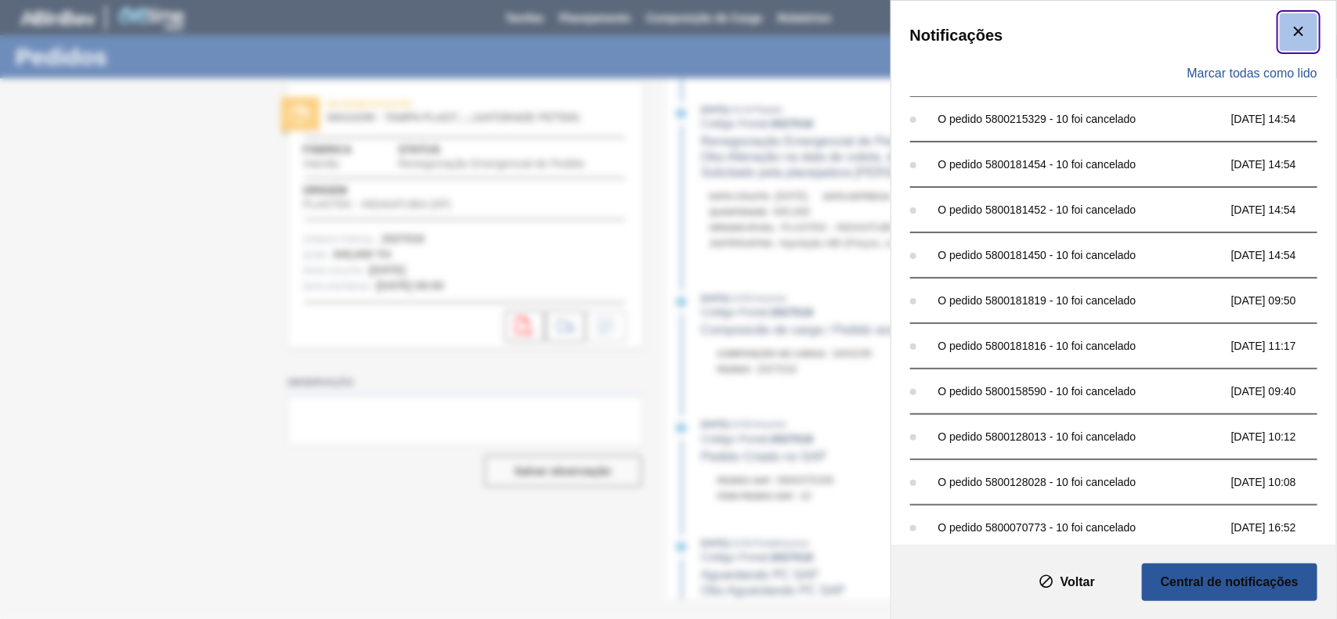
click at [1301, 27] on icon "botão de ícone" at bounding box center [1298, 31] width 19 height 19
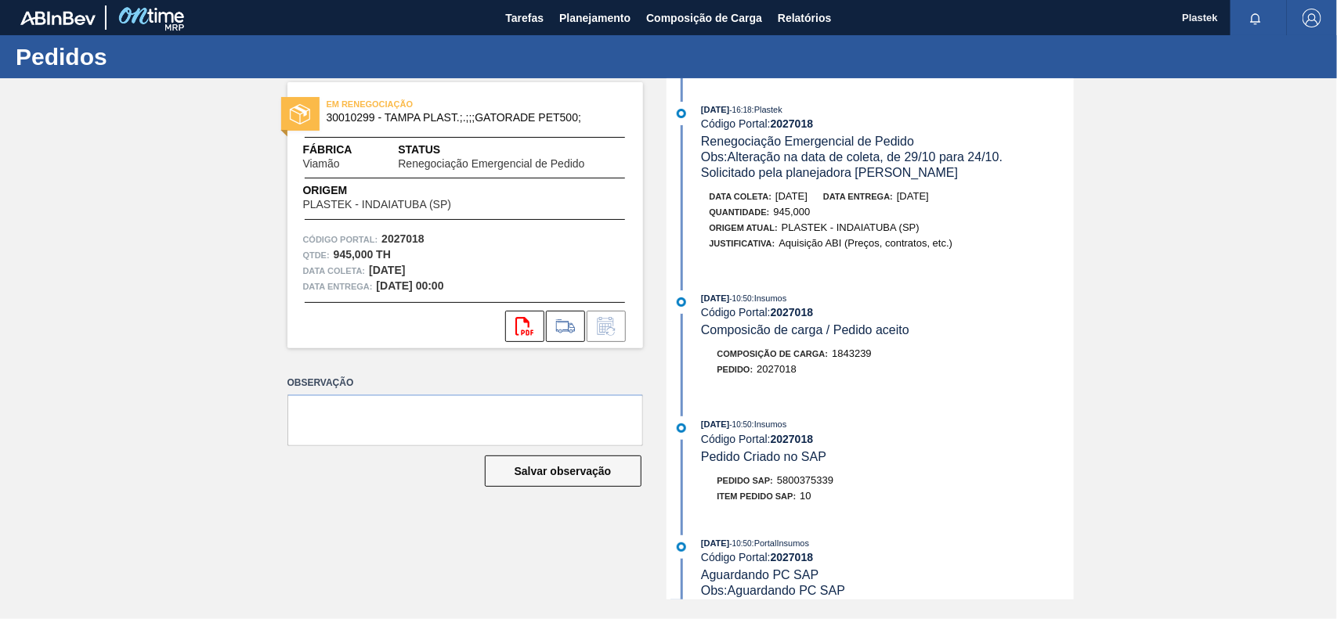
click at [1321, 16] on span "button" at bounding box center [1312, 18] width 38 height 19
click at [1224, 141] on li "Sair" at bounding box center [1264, 140] width 119 height 28
